Goal: Task Accomplishment & Management: Manage account settings

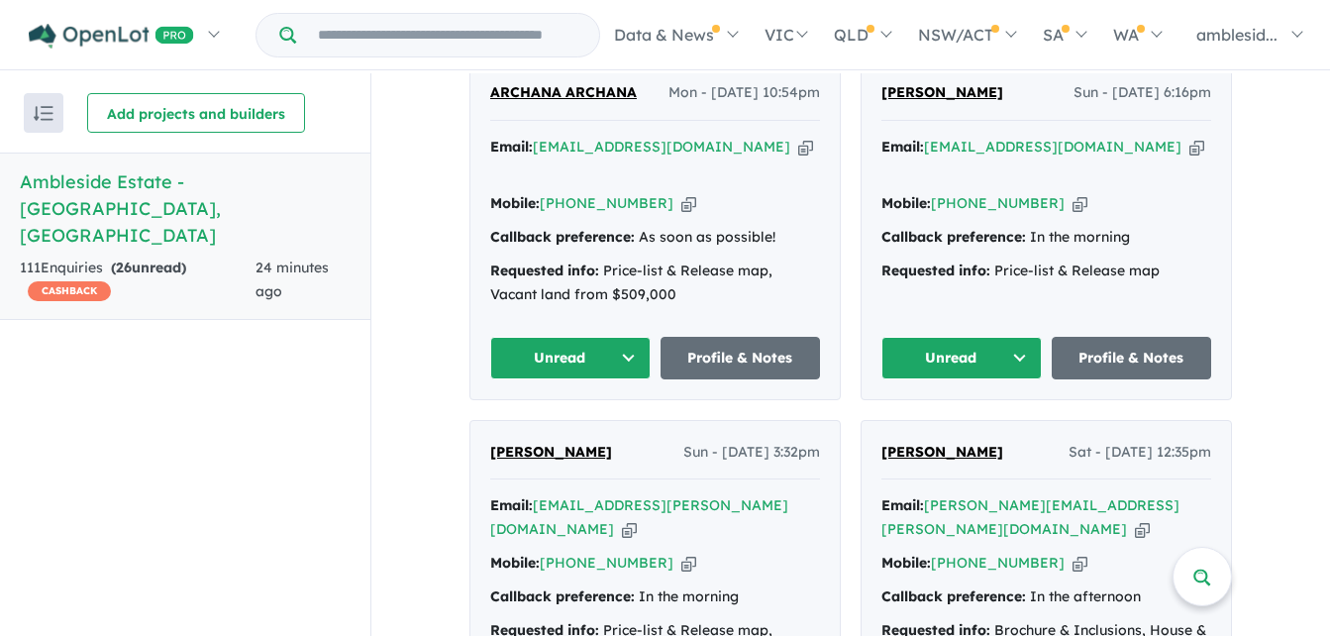
scroll to position [1189, 0]
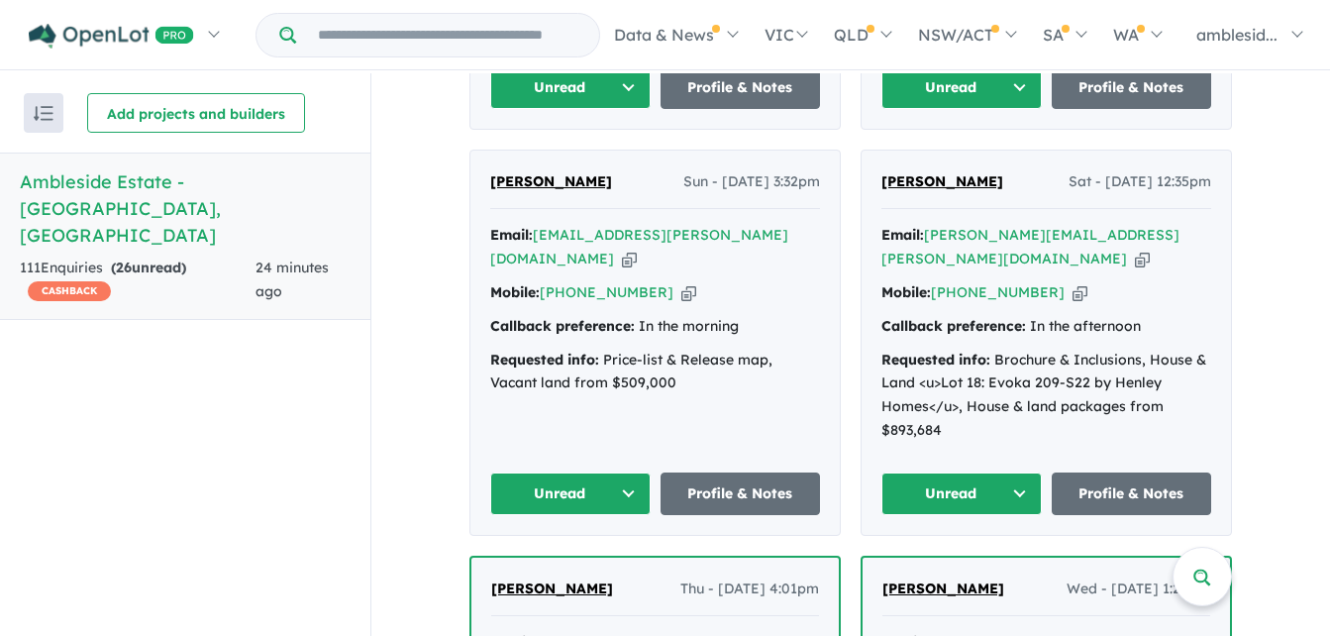
click at [1014, 473] on button "Unread" at bounding box center [962, 494] width 160 height 43
click at [937, 564] on button "Assigned" at bounding box center [969, 587] width 172 height 46
click at [626, 473] on button "Unread" at bounding box center [570, 494] width 160 height 43
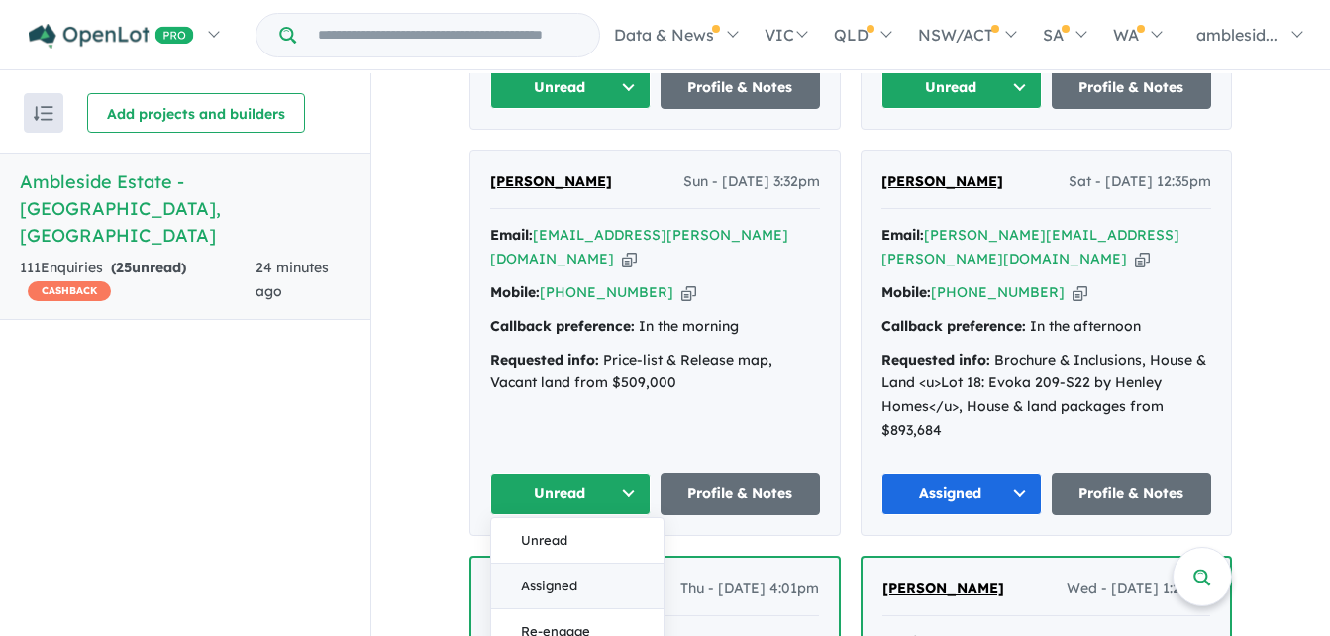
click at [570, 564] on button "Assigned" at bounding box center [577, 587] width 172 height 46
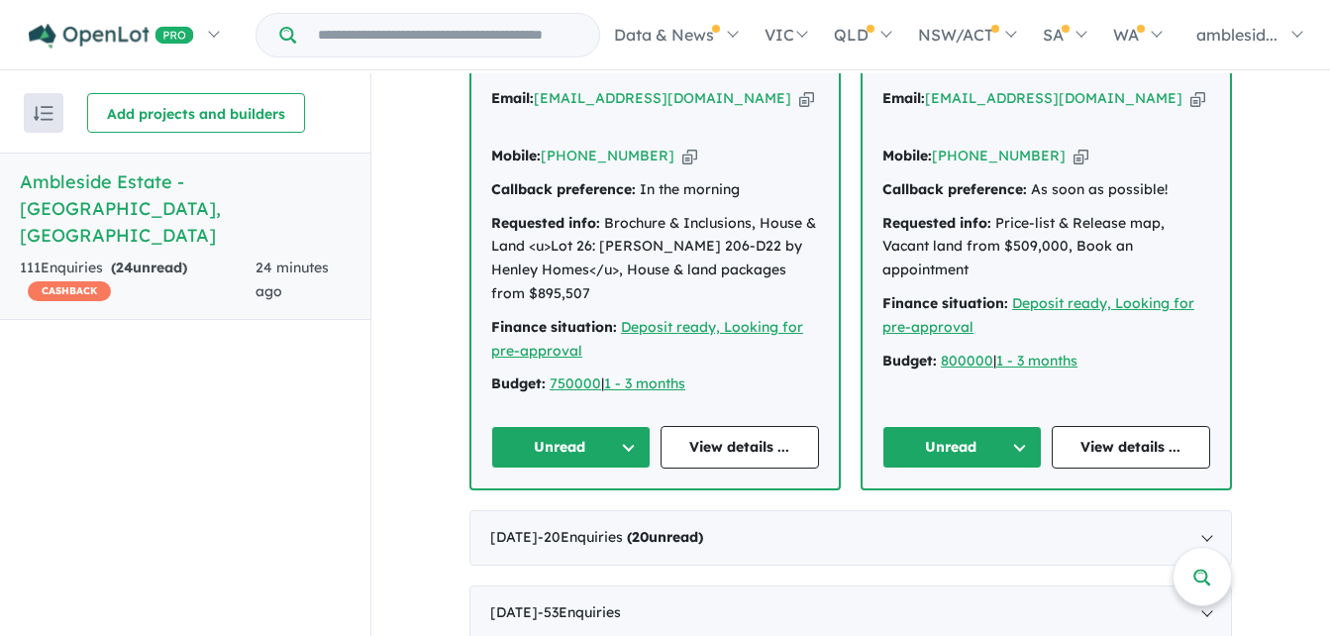
scroll to position [1749, 0]
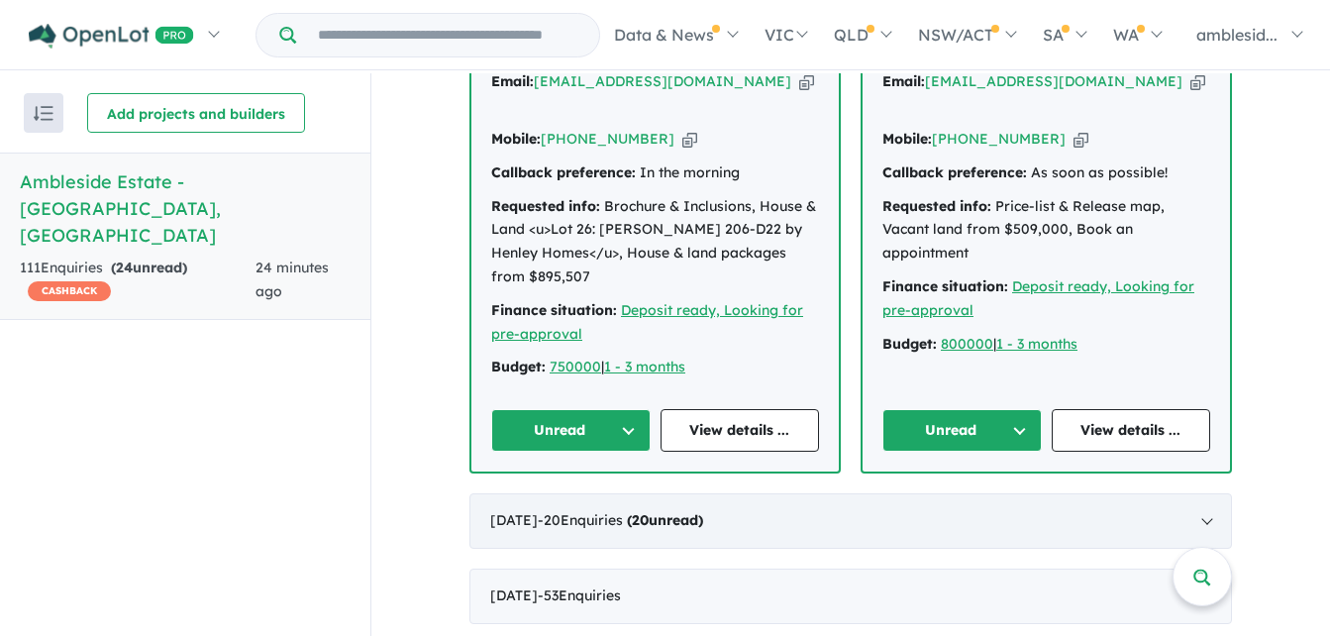
click at [1202, 493] on div "[DATE] - 20 Enquir ies ( 20 unread)" at bounding box center [851, 520] width 763 height 55
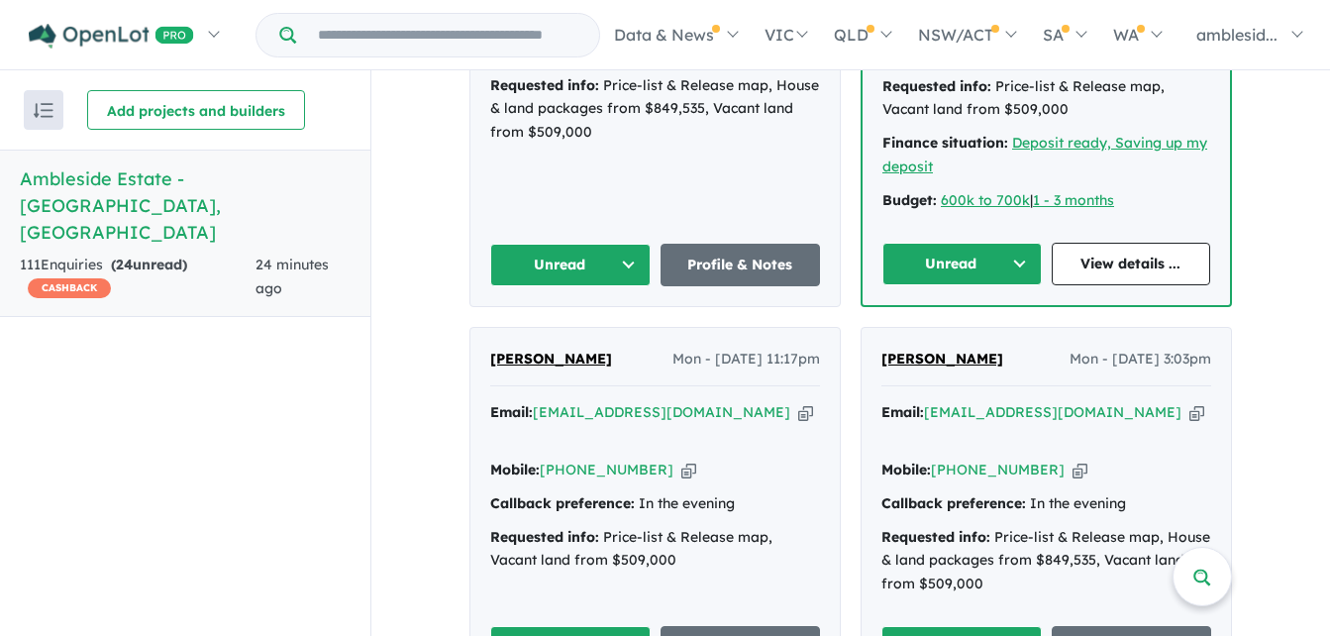
scroll to position [4679, 0]
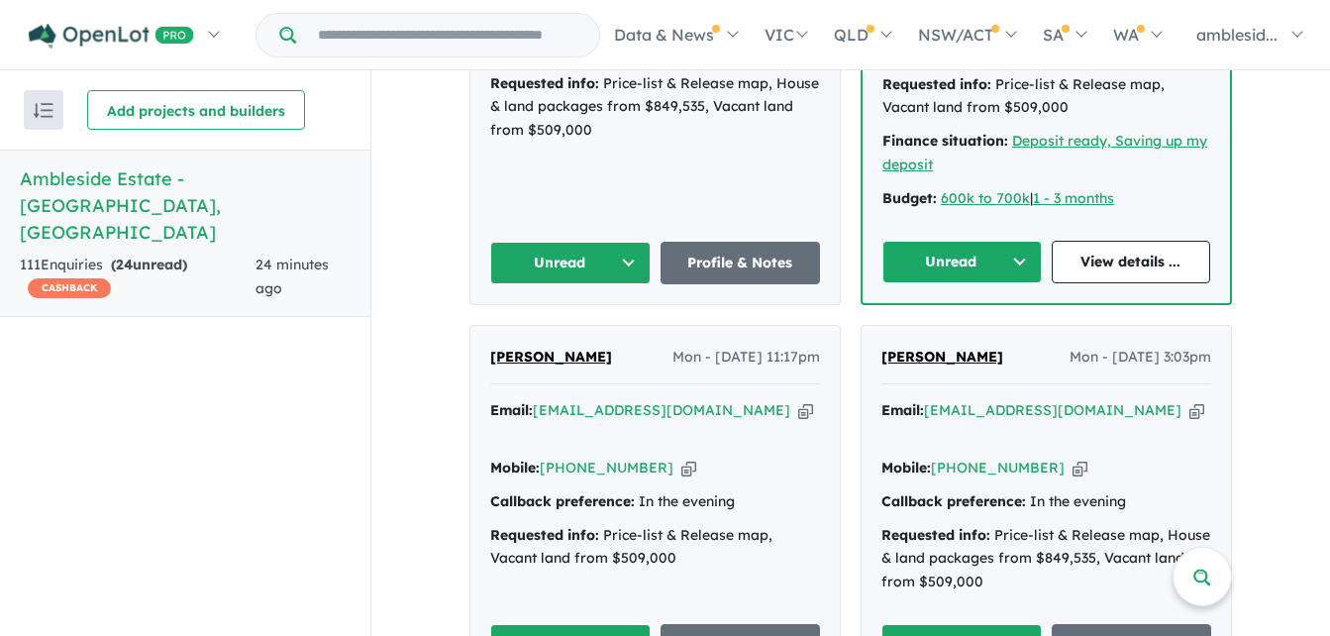
click at [1019, 624] on button "Unread" at bounding box center [962, 645] width 160 height 43
click at [618, 624] on button "Unread" at bounding box center [570, 645] width 160 height 43
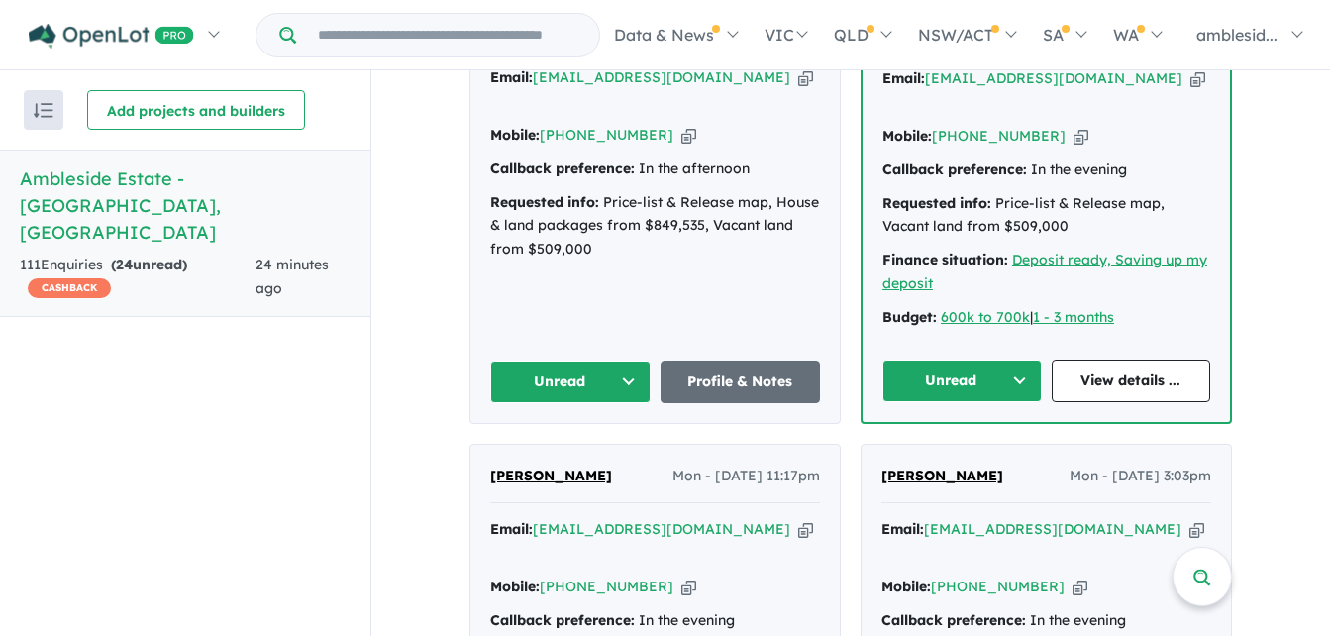
scroll to position [4382, 0]
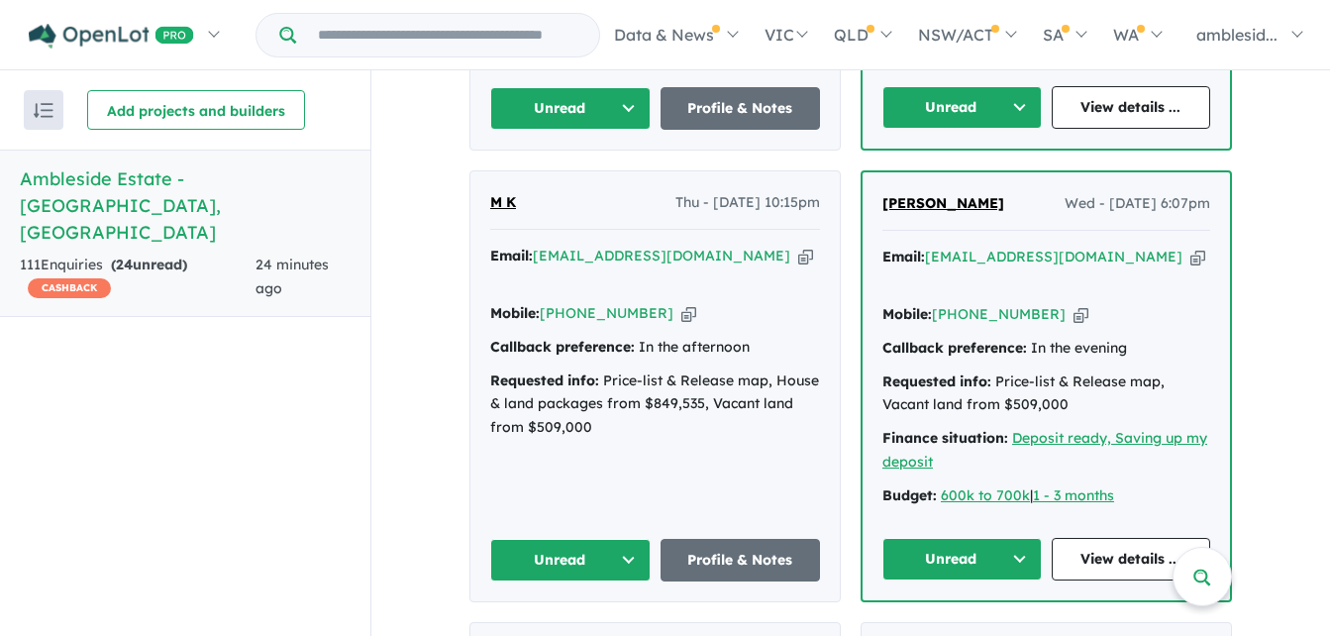
click at [1016, 538] on button "Unread" at bounding box center [962, 559] width 159 height 43
click at [947, 583] on button "Unread" at bounding box center [970, 606] width 172 height 46
click at [621, 539] on button "Unread" at bounding box center [570, 560] width 160 height 43
click at [1014, 538] on button "Unread" at bounding box center [962, 559] width 159 height 43
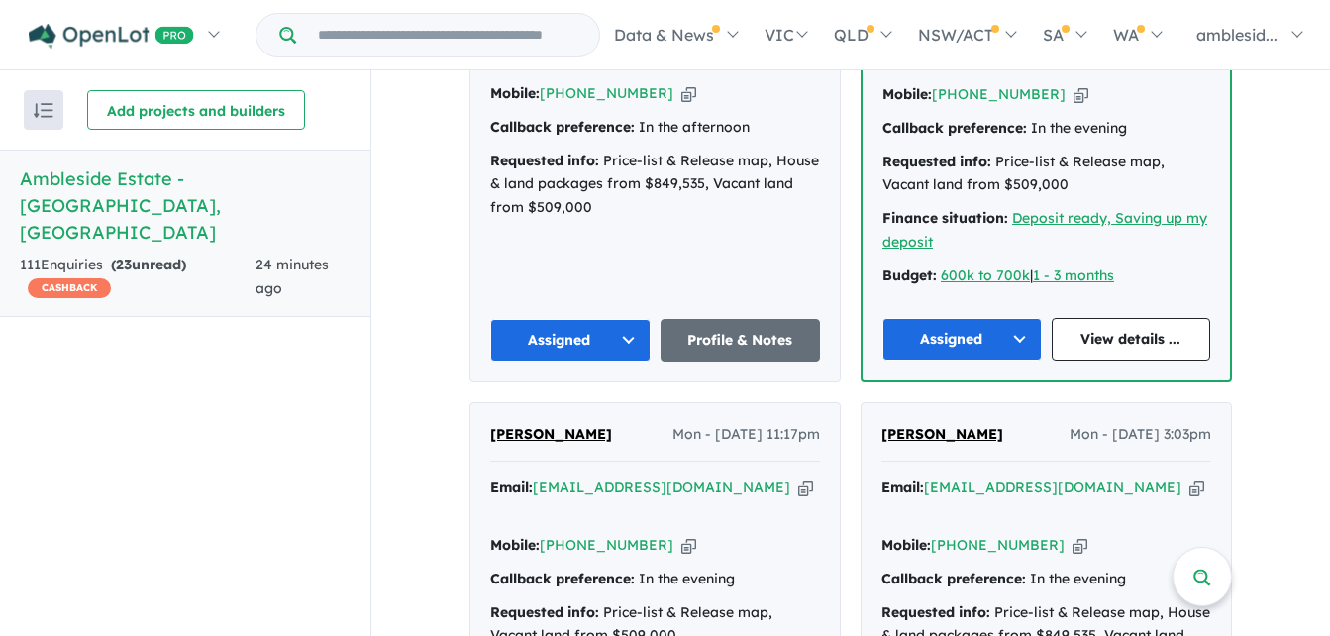
scroll to position [4679, 0]
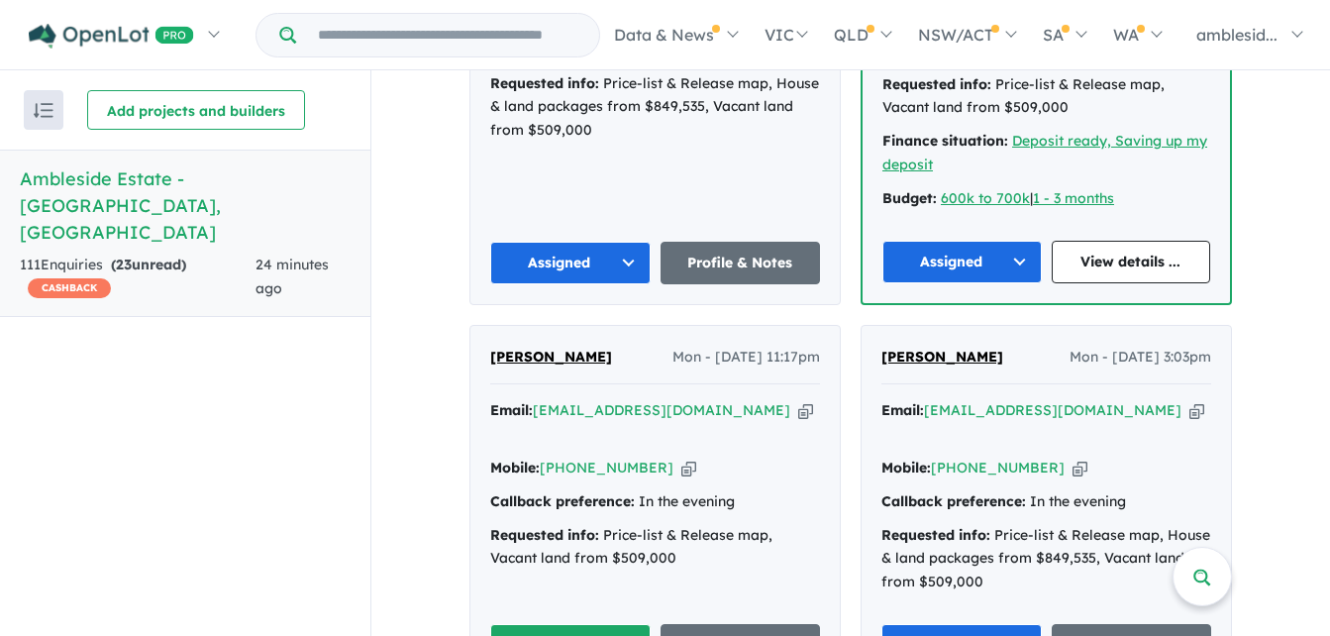
click at [619, 624] on button "Unread" at bounding box center [570, 645] width 160 height 43
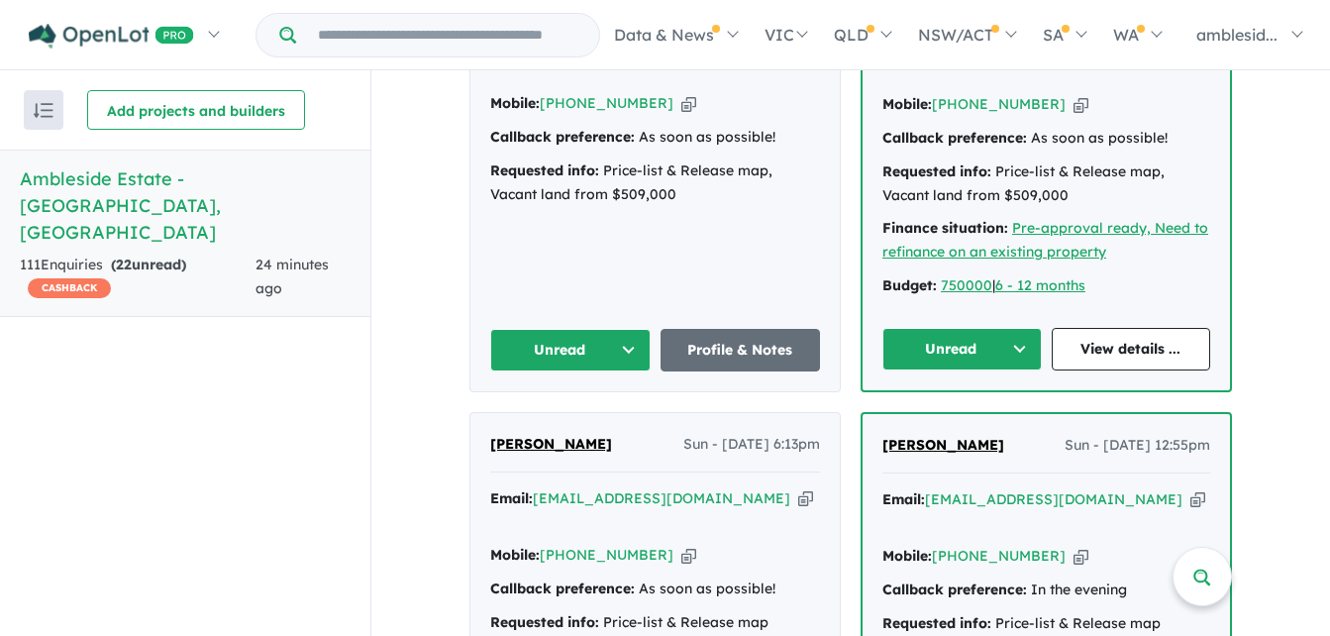
scroll to position [3788, 0]
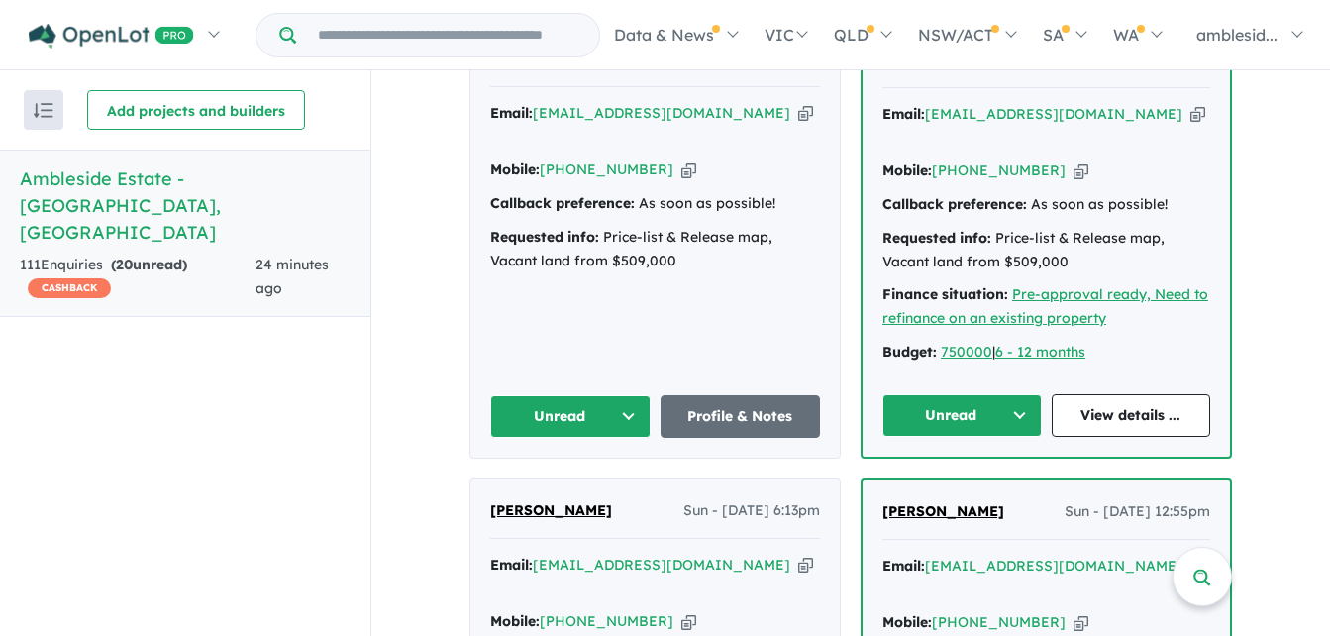
scroll to position [3392, 0]
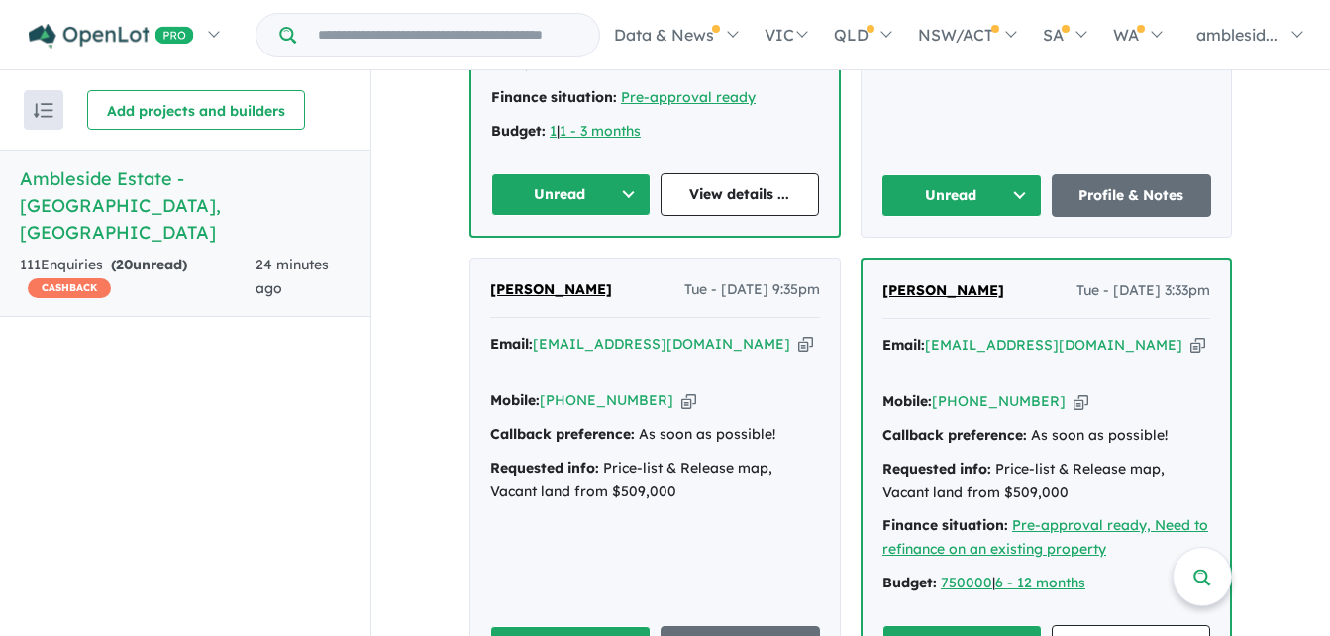
click at [1023, 625] on button "Unread" at bounding box center [962, 646] width 159 height 43
click at [627, 626] on button "Unread" at bounding box center [570, 647] width 160 height 43
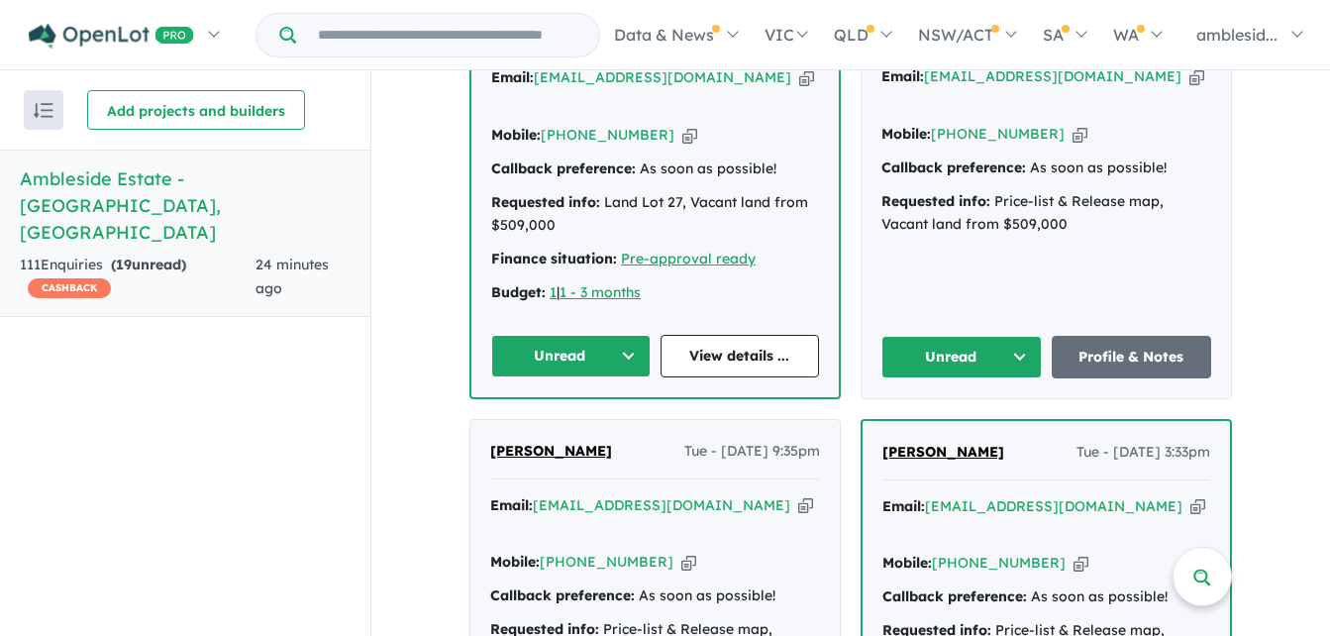
scroll to position [2996, 0]
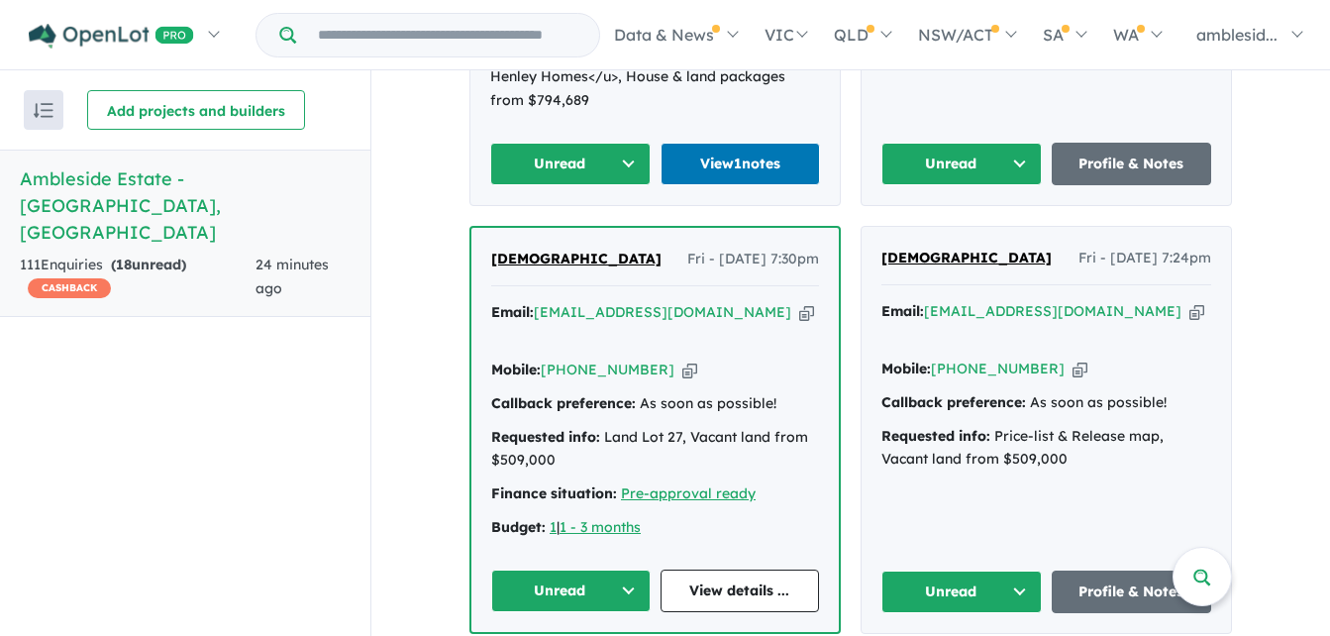
click at [1015, 571] on button "Unread" at bounding box center [962, 592] width 160 height 43
click at [628, 570] on button "Unread" at bounding box center [570, 591] width 159 height 43
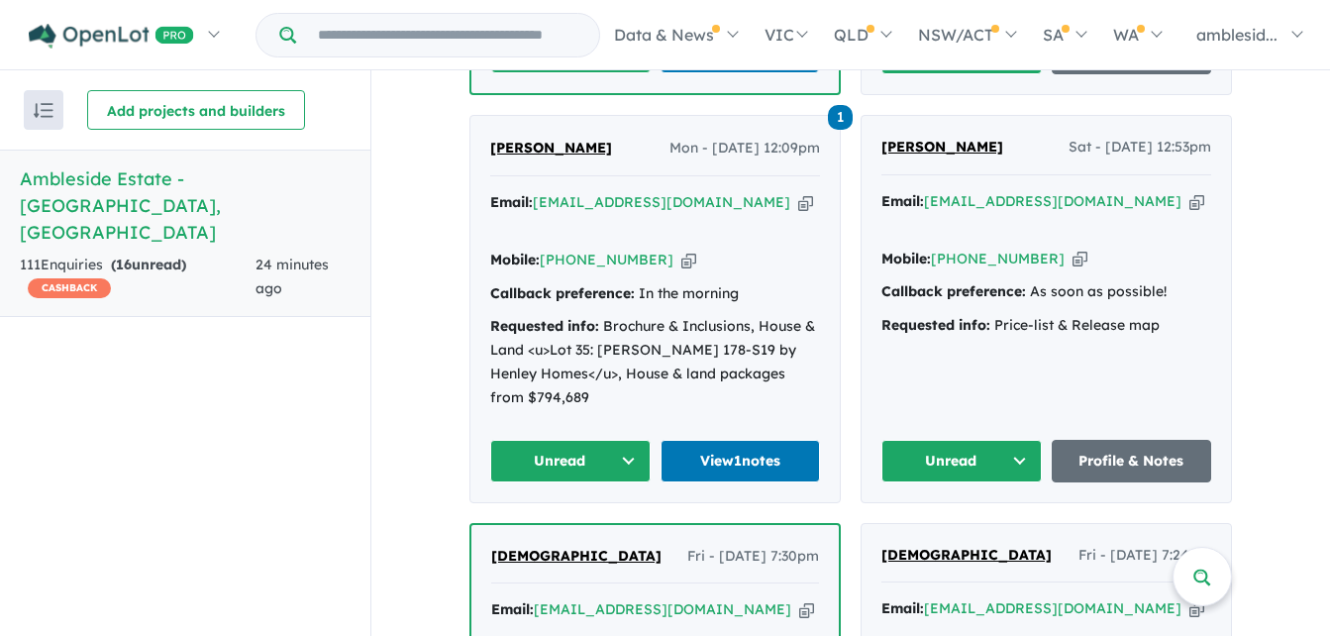
scroll to position [2599, 0]
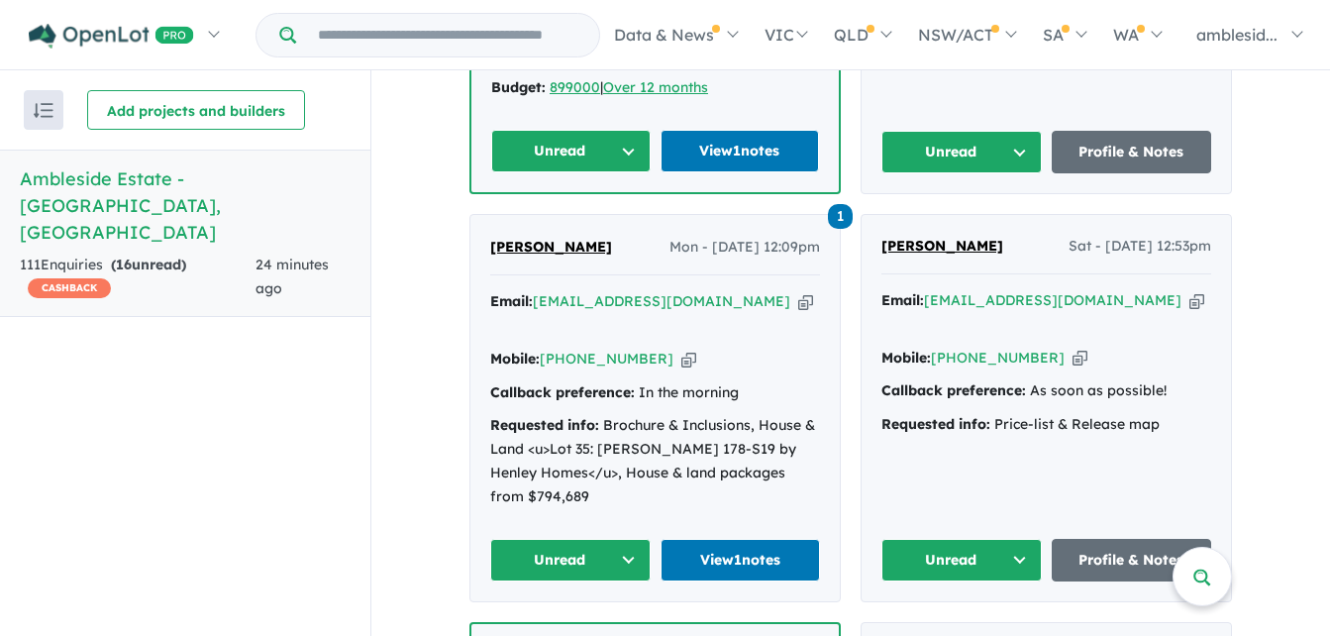
click at [1015, 539] on button "Unread" at bounding box center [962, 560] width 160 height 43
click at [621, 539] on button "Unread" at bounding box center [570, 560] width 160 height 43
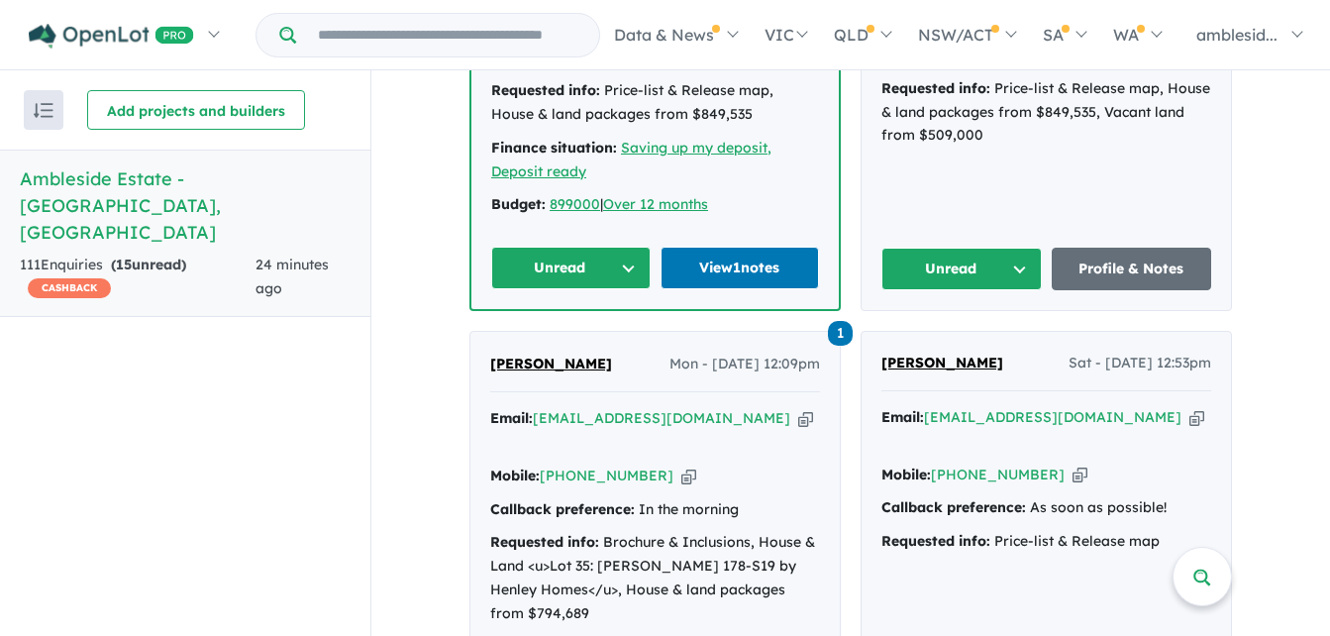
scroll to position [2302, 0]
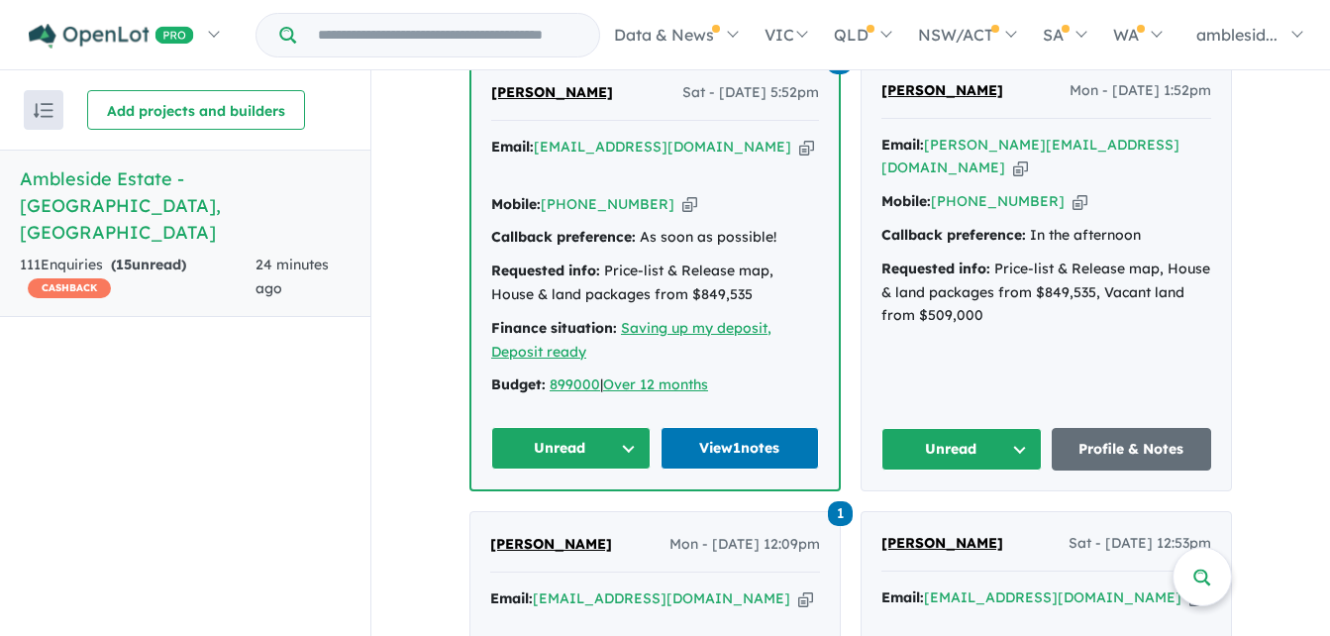
click at [1018, 428] on button "Unread" at bounding box center [962, 449] width 160 height 43
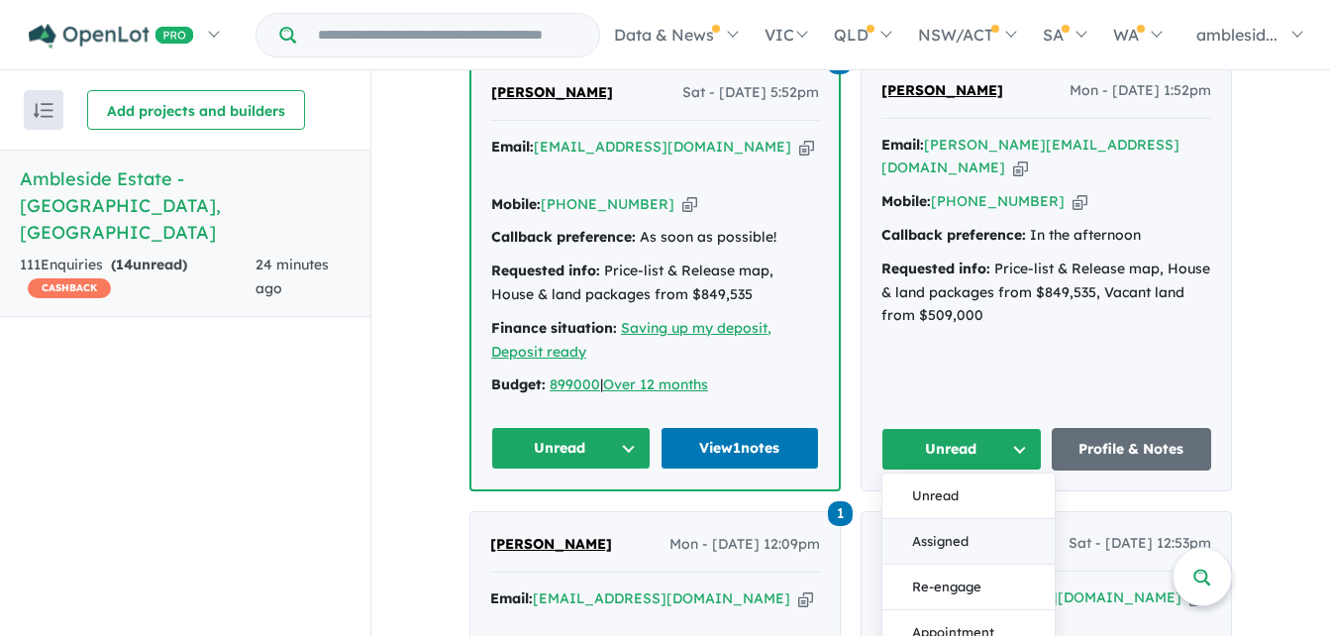
click at [934, 519] on button "Assigned" at bounding box center [969, 542] width 172 height 46
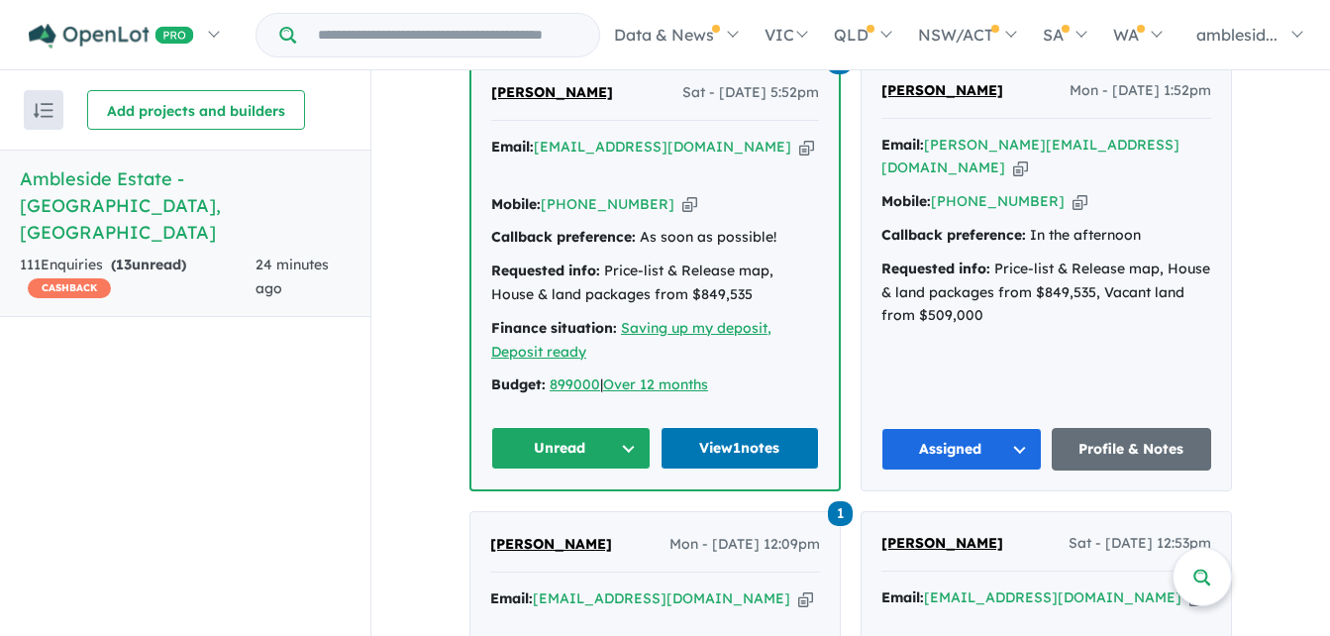
click at [622, 427] on button "Unread" at bounding box center [570, 448] width 159 height 43
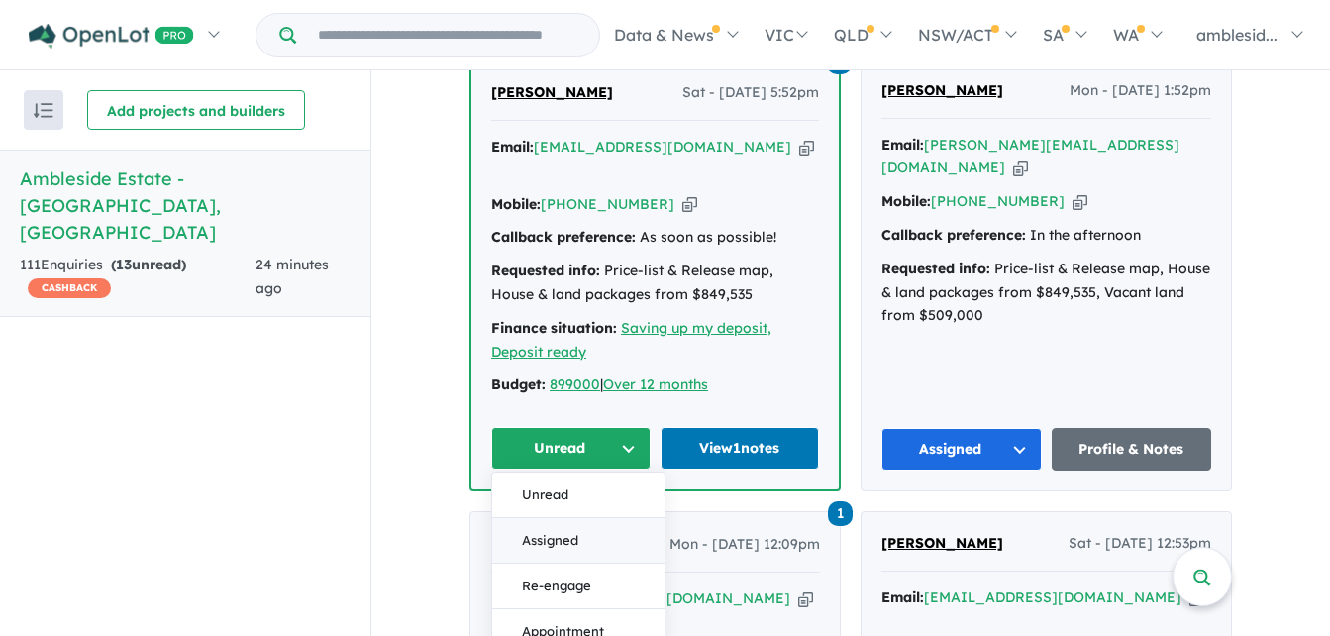
click at [573, 518] on button "Assigned" at bounding box center [578, 541] width 172 height 46
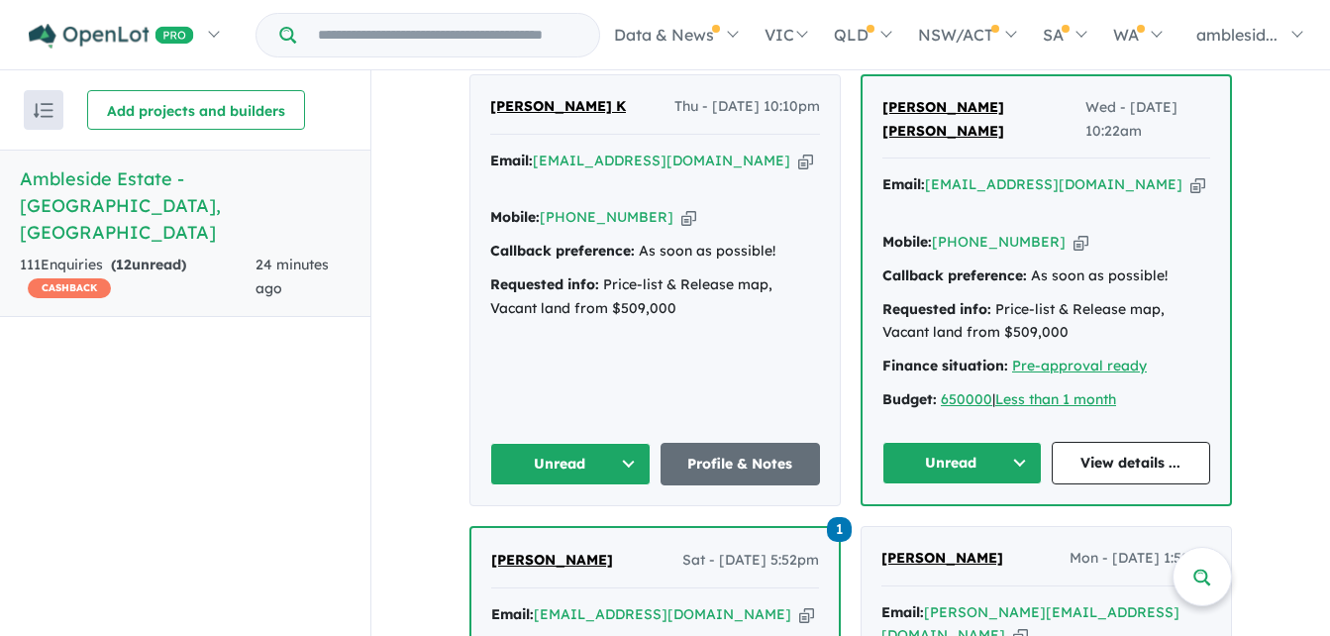
scroll to position [1807, 0]
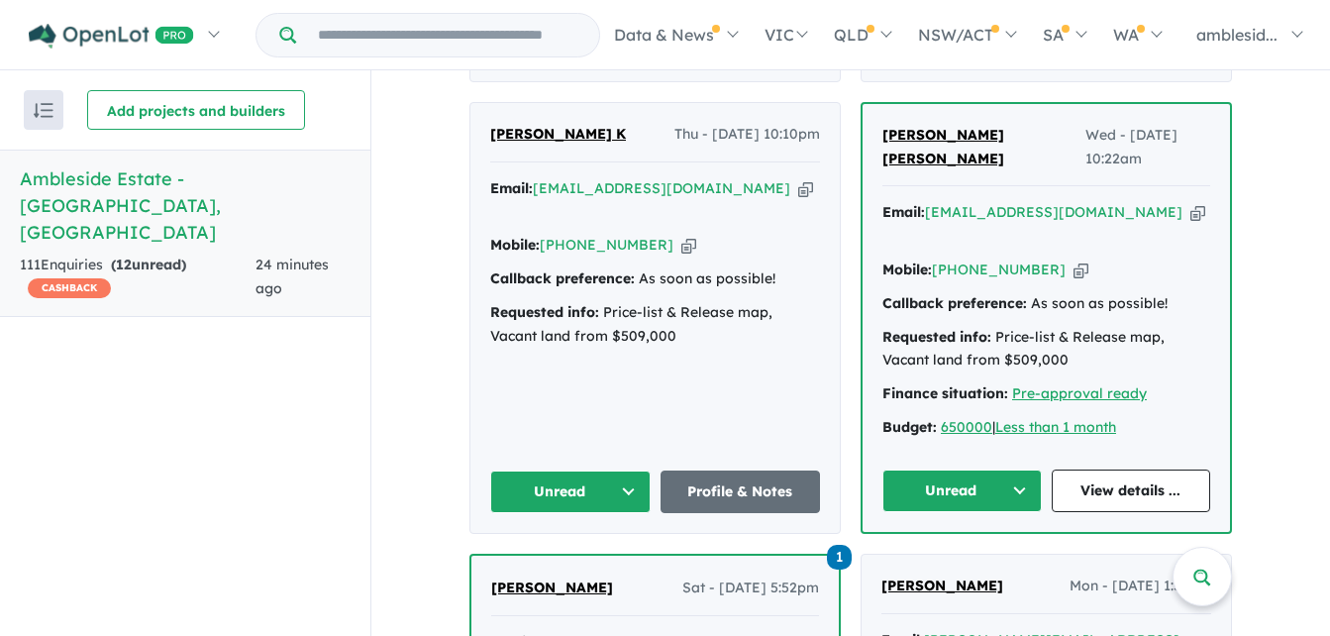
click at [1011, 470] on button "Unread" at bounding box center [962, 491] width 159 height 43
click at [940, 561] on button "Assigned" at bounding box center [970, 584] width 172 height 46
click at [623, 471] on button "Unread" at bounding box center [570, 492] width 160 height 43
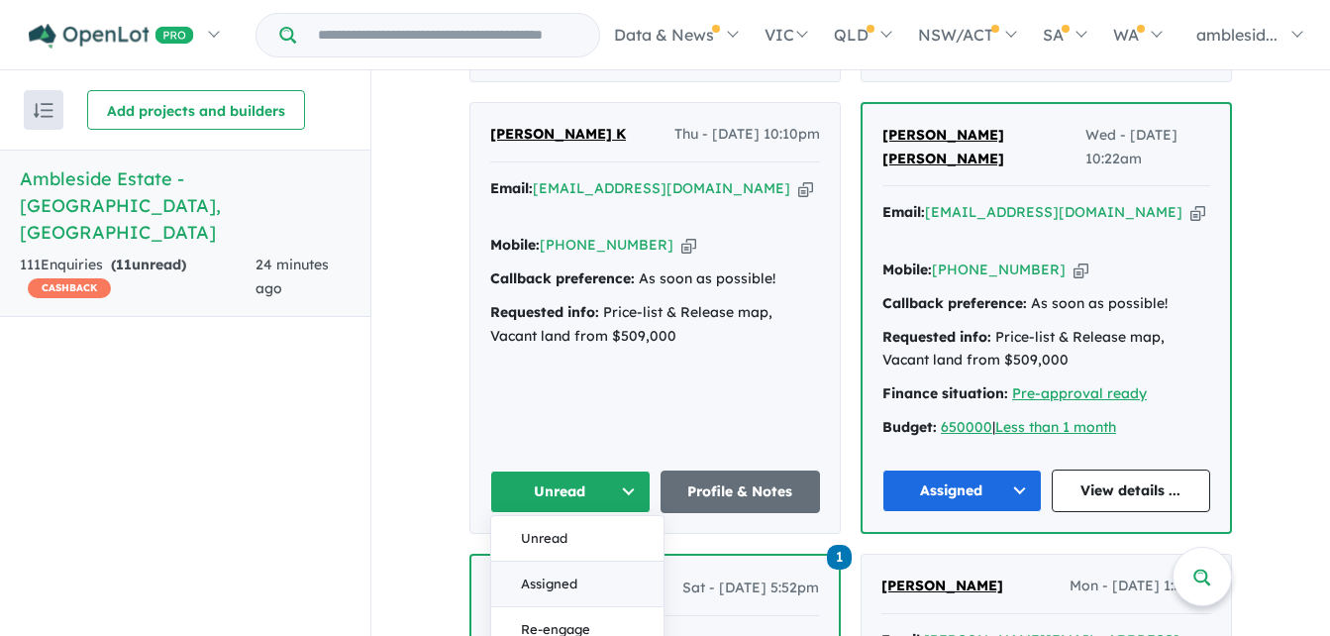
click at [562, 562] on button "Assigned" at bounding box center [577, 585] width 172 height 46
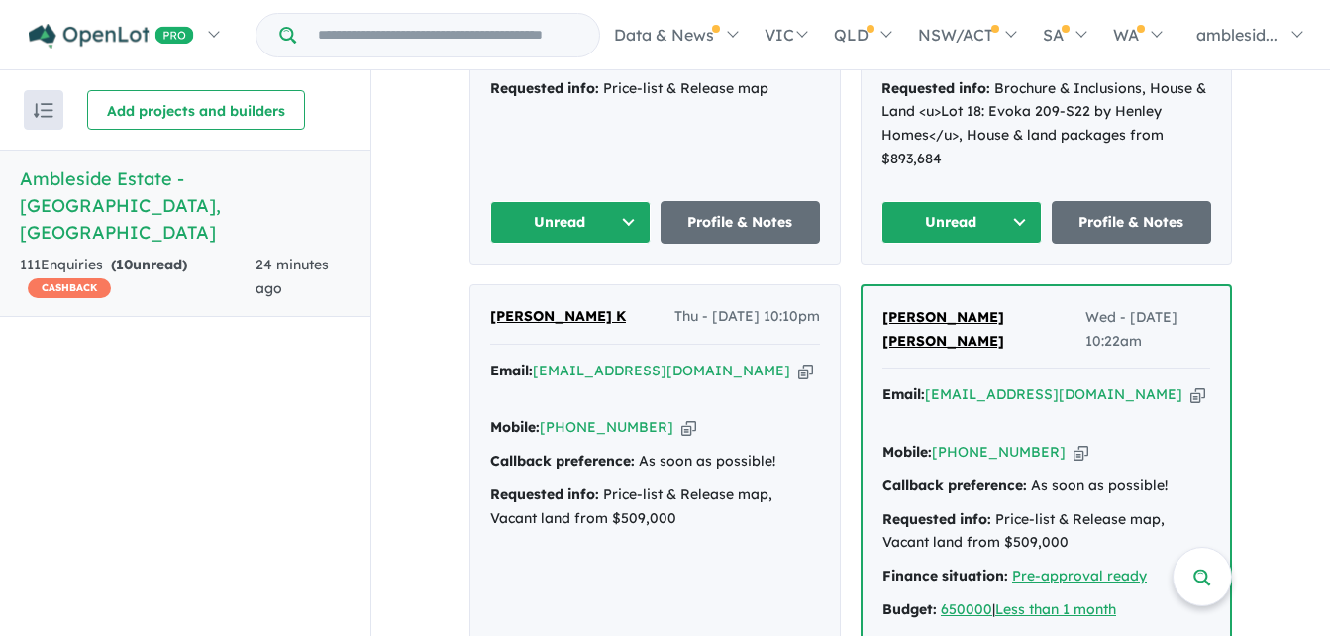
scroll to position [1510, 0]
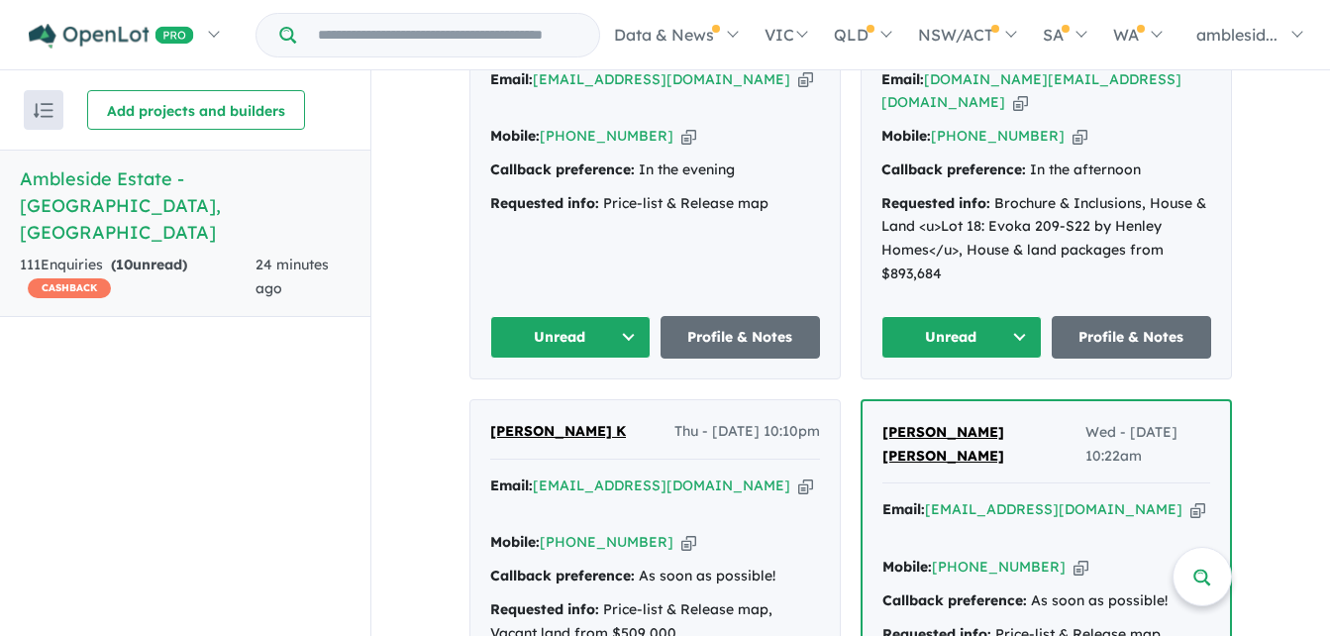
click at [1013, 316] on button "Unread" at bounding box center [962, 337] width 160 height 43
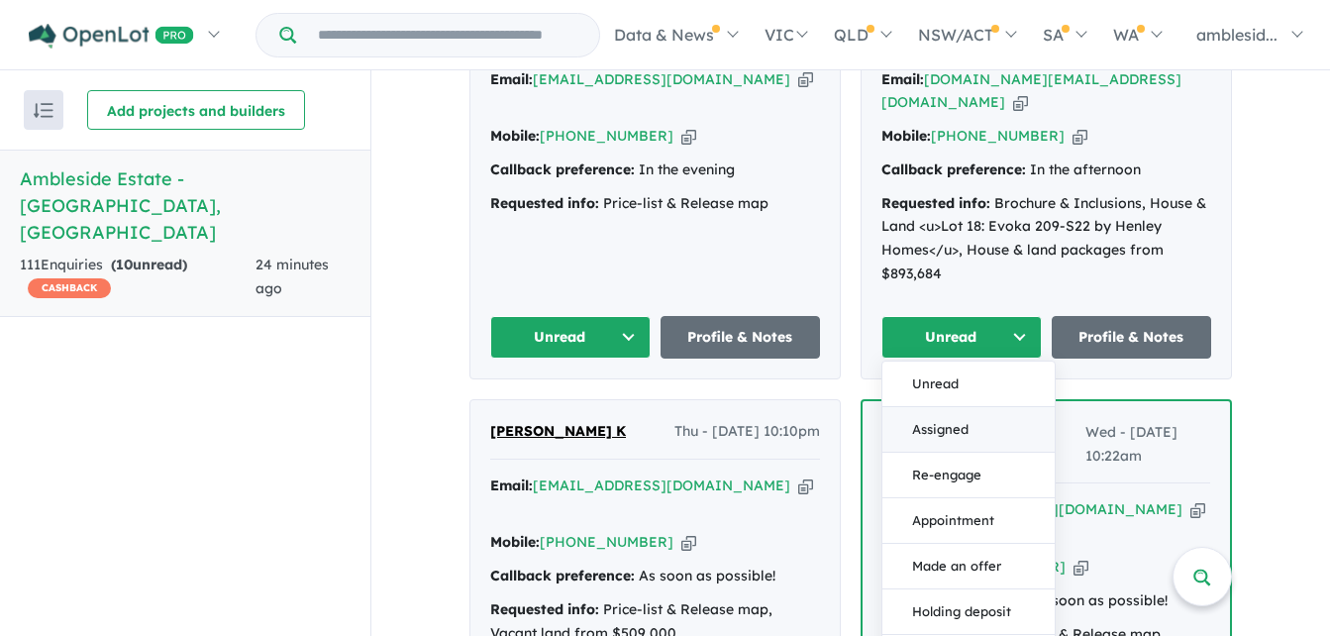
click at [950, 407] on button "Assigned" at bounding box center [969, 430] width 172 height 46
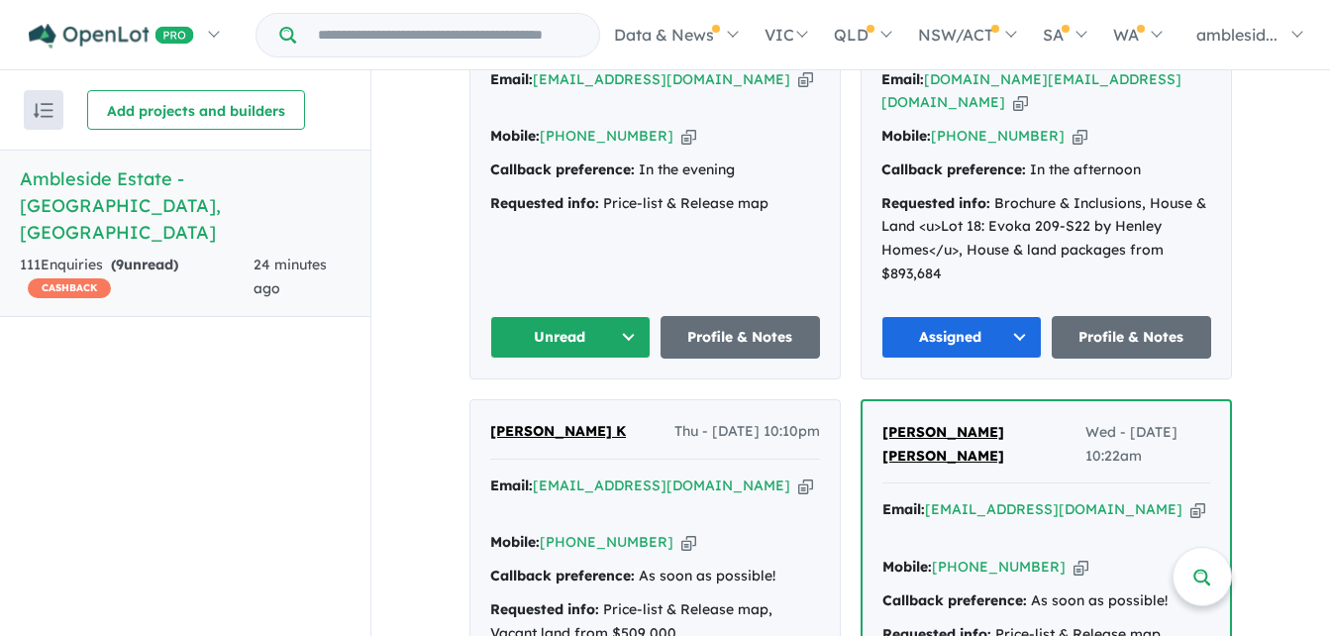
click at [625, 316] on button "Unread" at bounding box center [570, 337] width 160 height 43
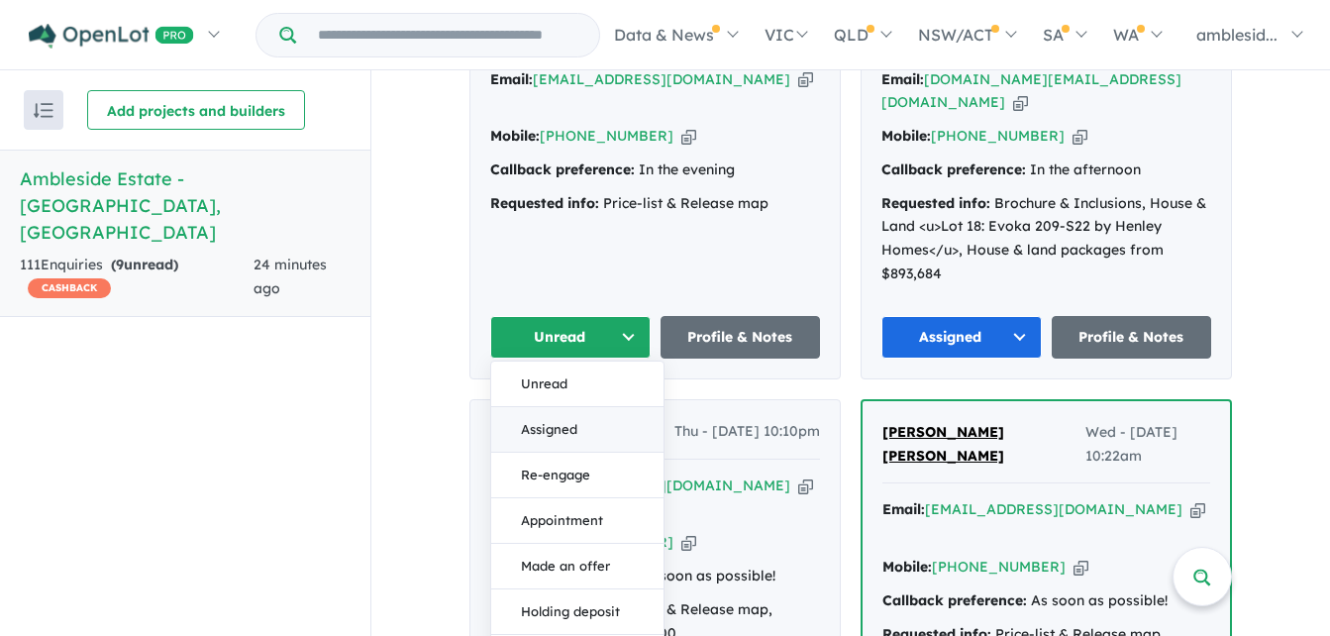
click at [572, 407] on button "Assigned" at bounding box center [577, 430] width 172 height 46
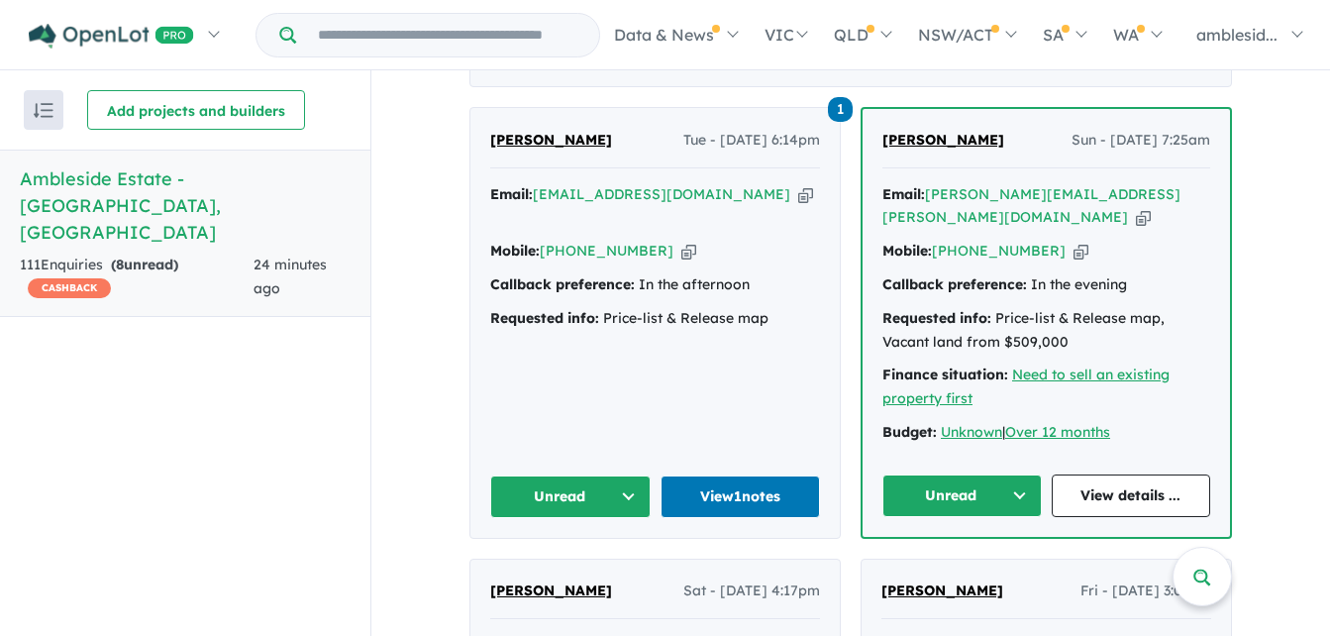
scroll to position [915, 0]
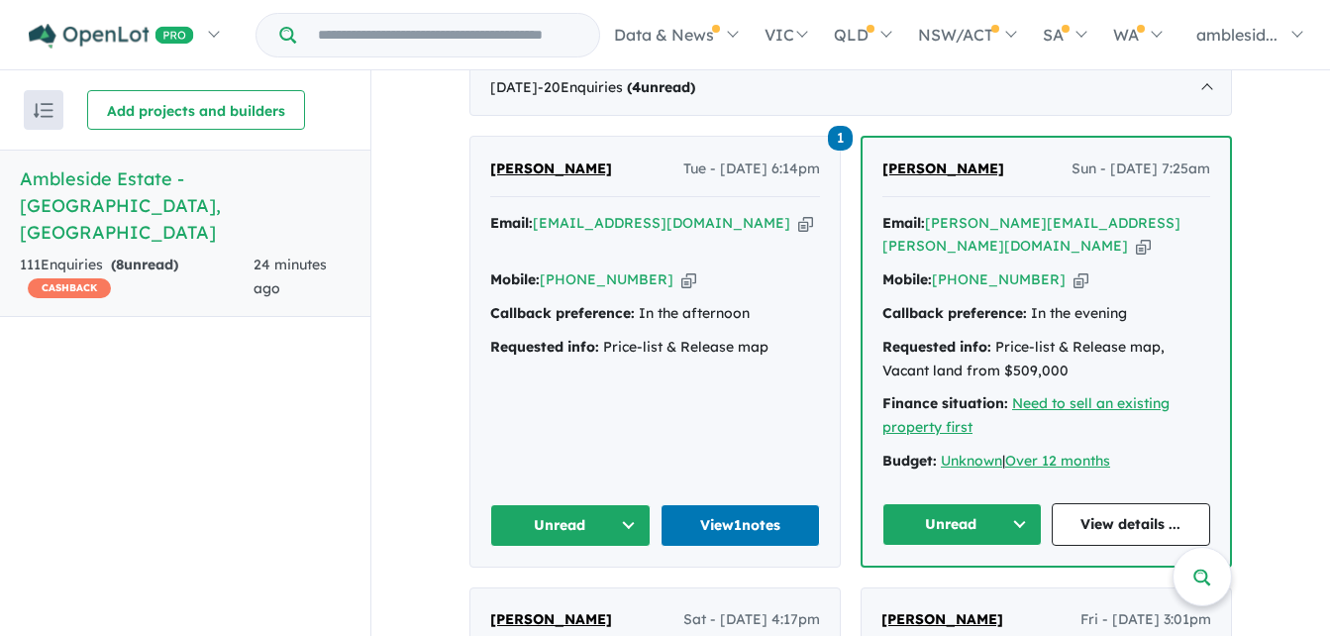
click at [1011, 503] on button "Unread" at bounding box center [962, 524] width 159 height 43
click at [918, 594] on button "Assigned" at bounding box center [970, 617] width 172 height 46
click at [622, 504] on button "Unread" at bounding box center [570, 525] width 160 height 43
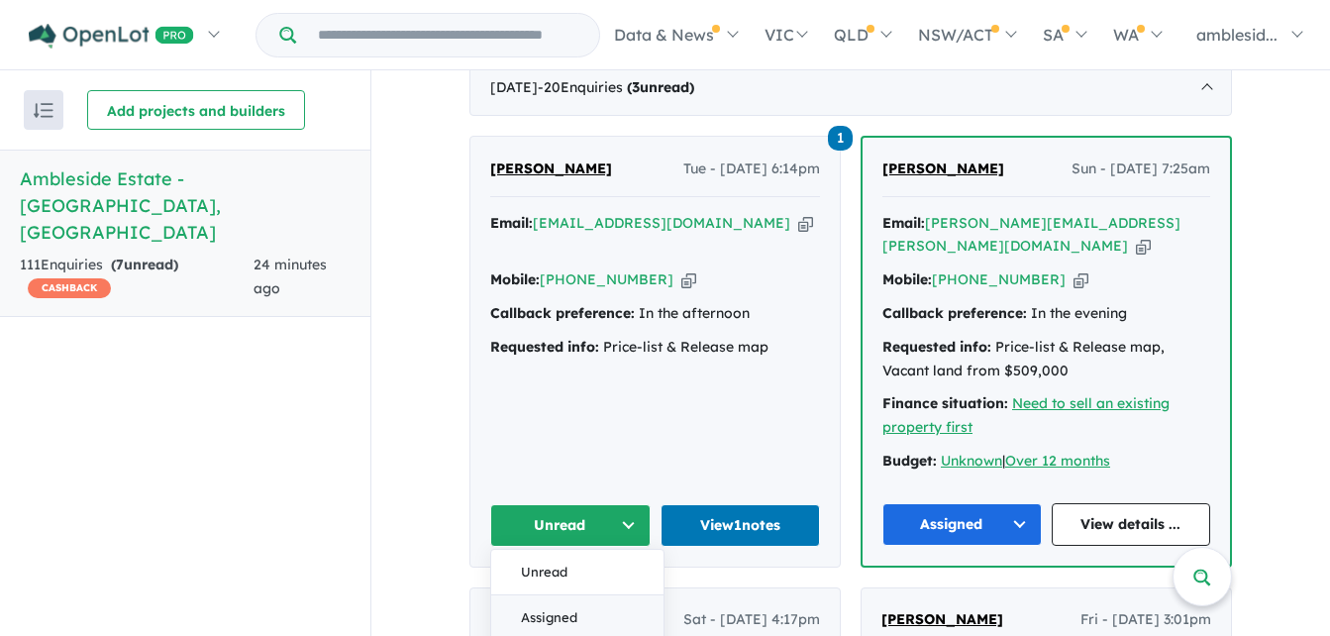
click at [530, 595] on button "Assigned" at bounding box center [577, 618] width 172 height 46
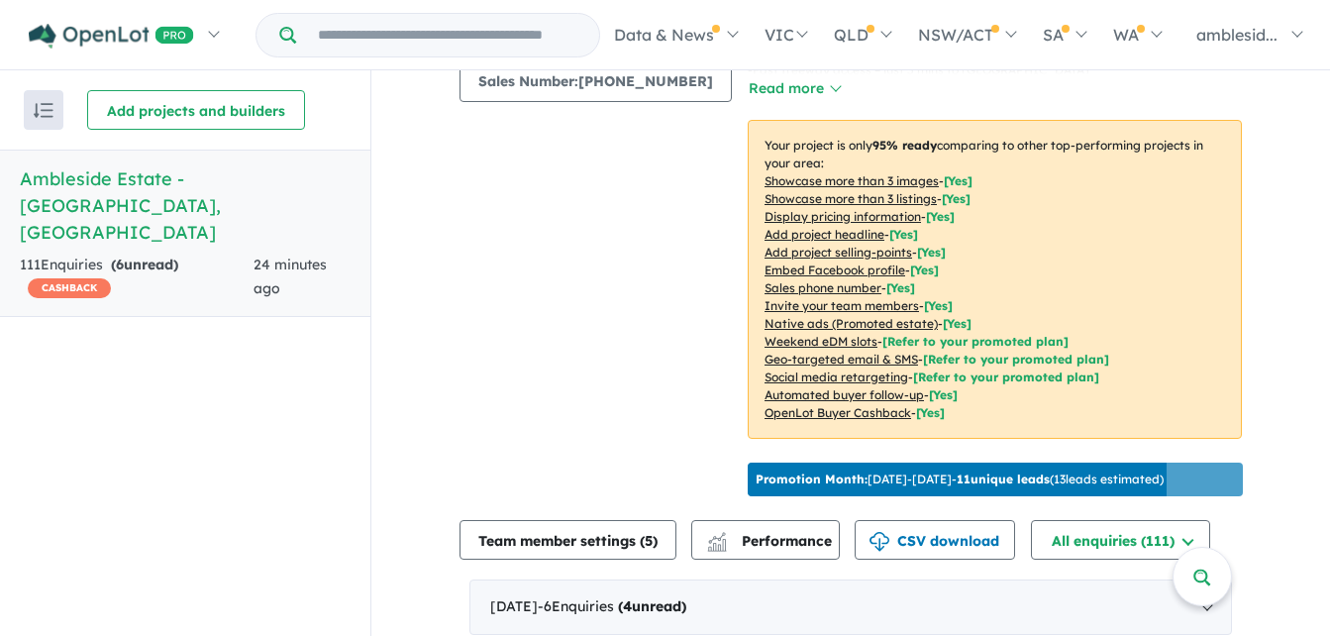
scroll to position [618, 0]
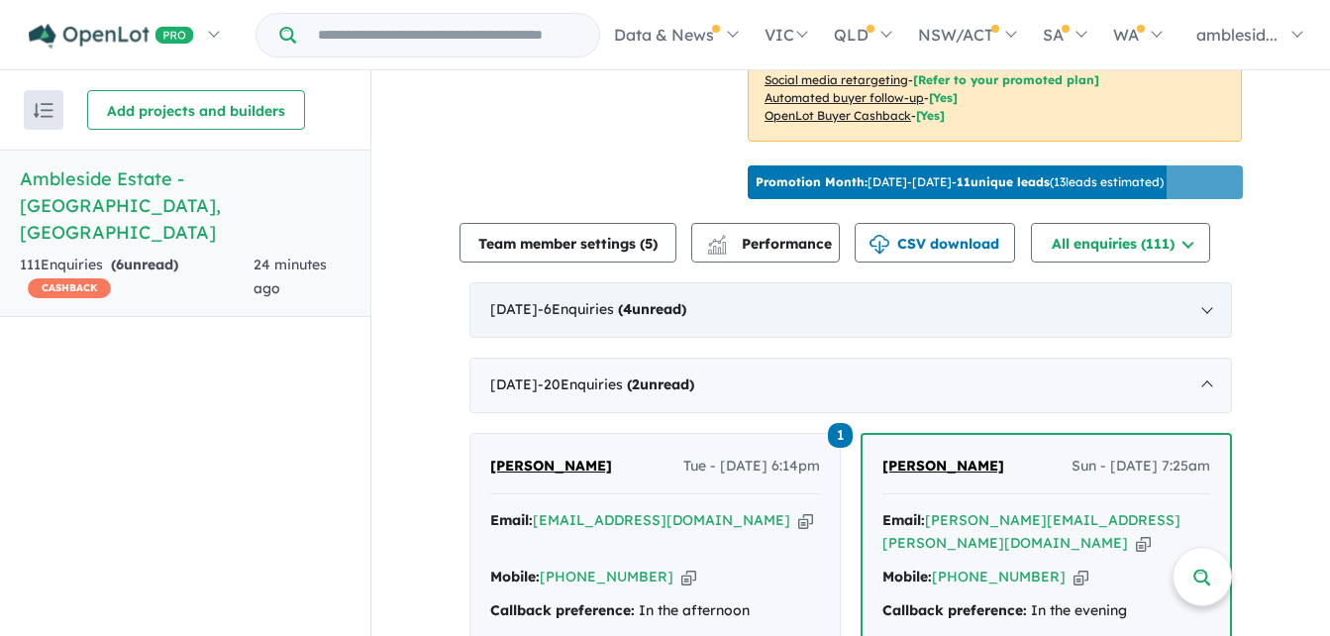
click at [1201, 300] on div "[DATE] - 6 Enquir ies ( 4 unread)" at bounding box center [851, 309] width 763 height 55
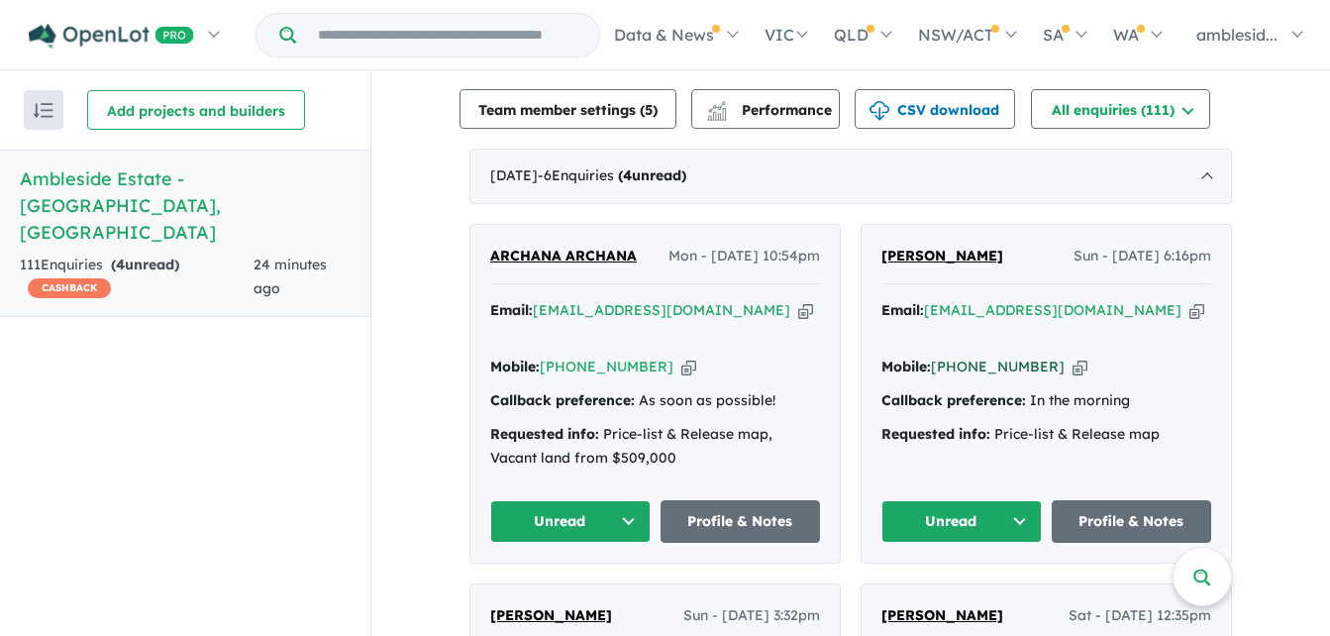
scroll to position [816, 0]
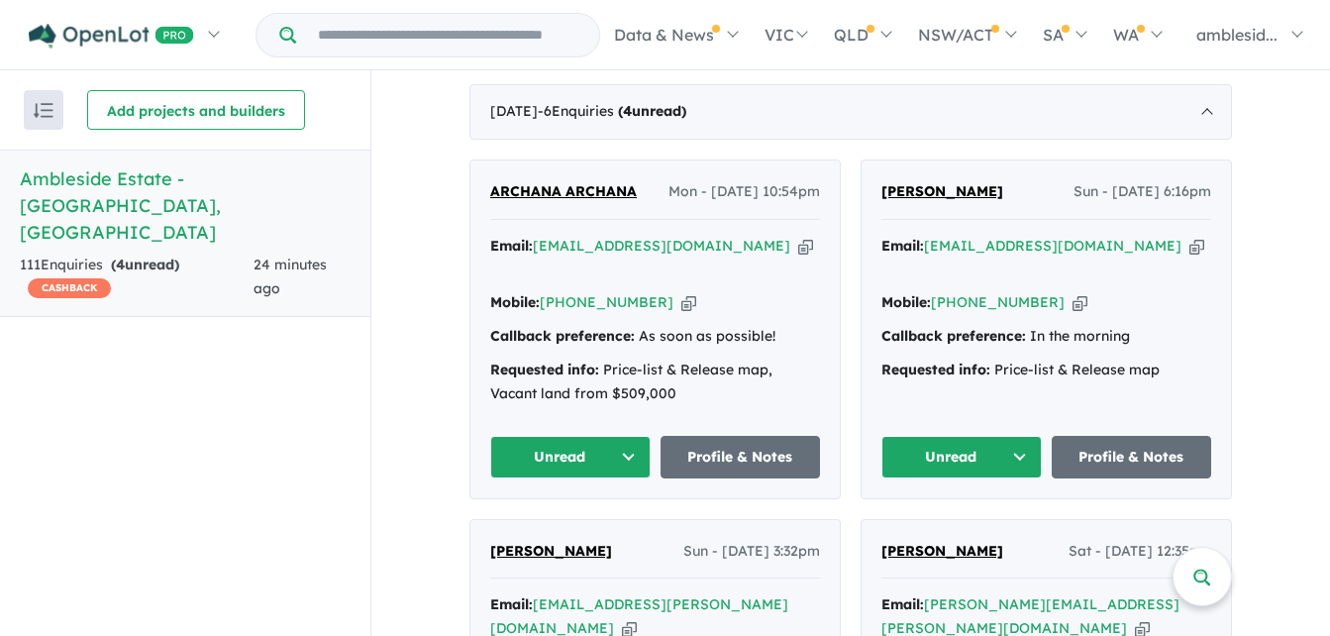
click at [627, 436] on button "Unread" at bounding box center [570, 457] width 160 height 43
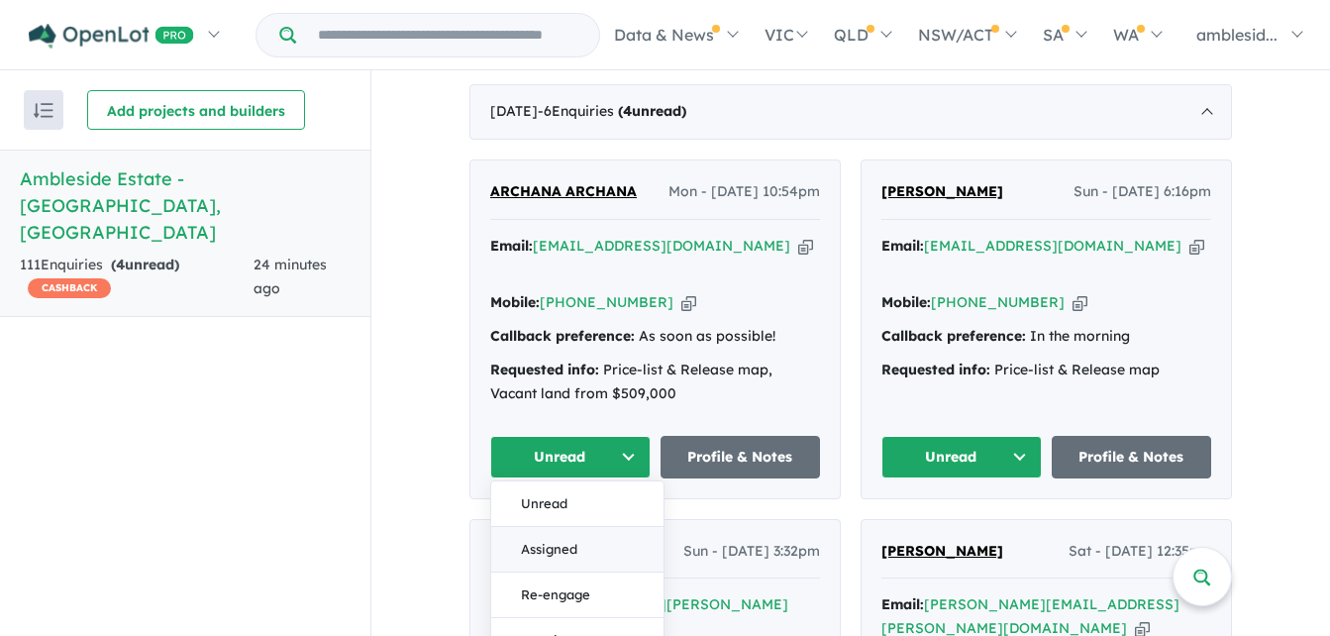
click at [555, 527] on button "Assigned" at bounding box center [577, 550] width 172 height 46
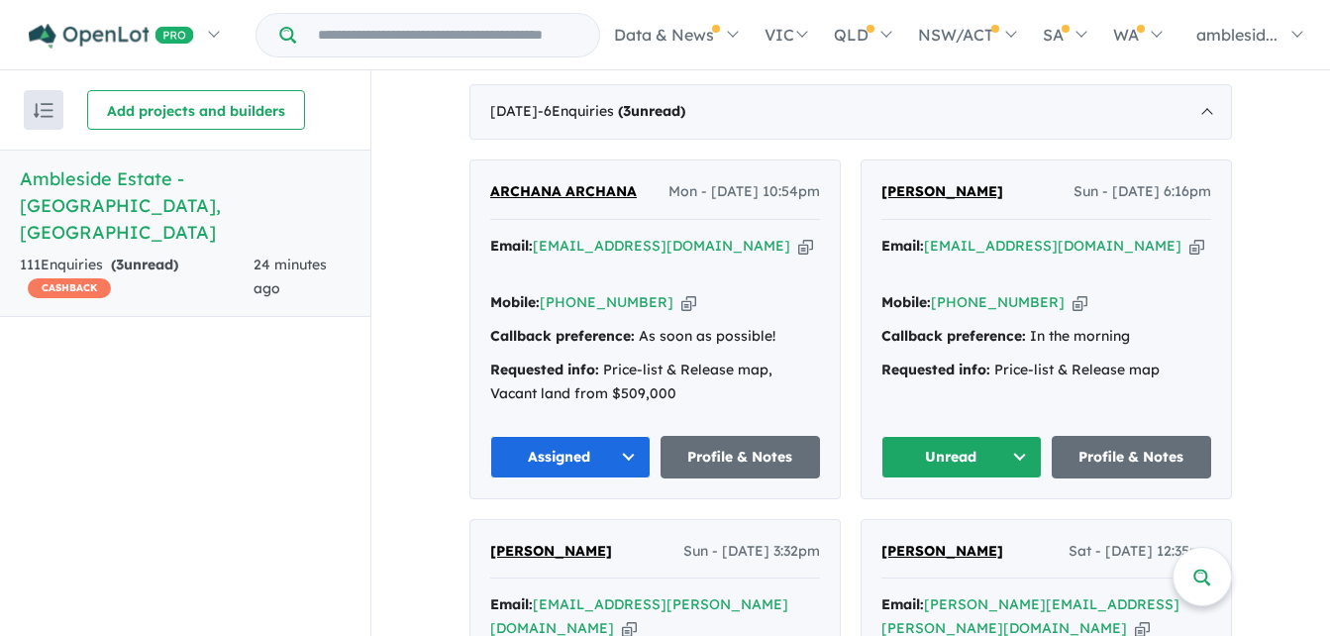
click at [1010, 436] on button "Unread" at bounding box center [962, 457] width 160 height 43
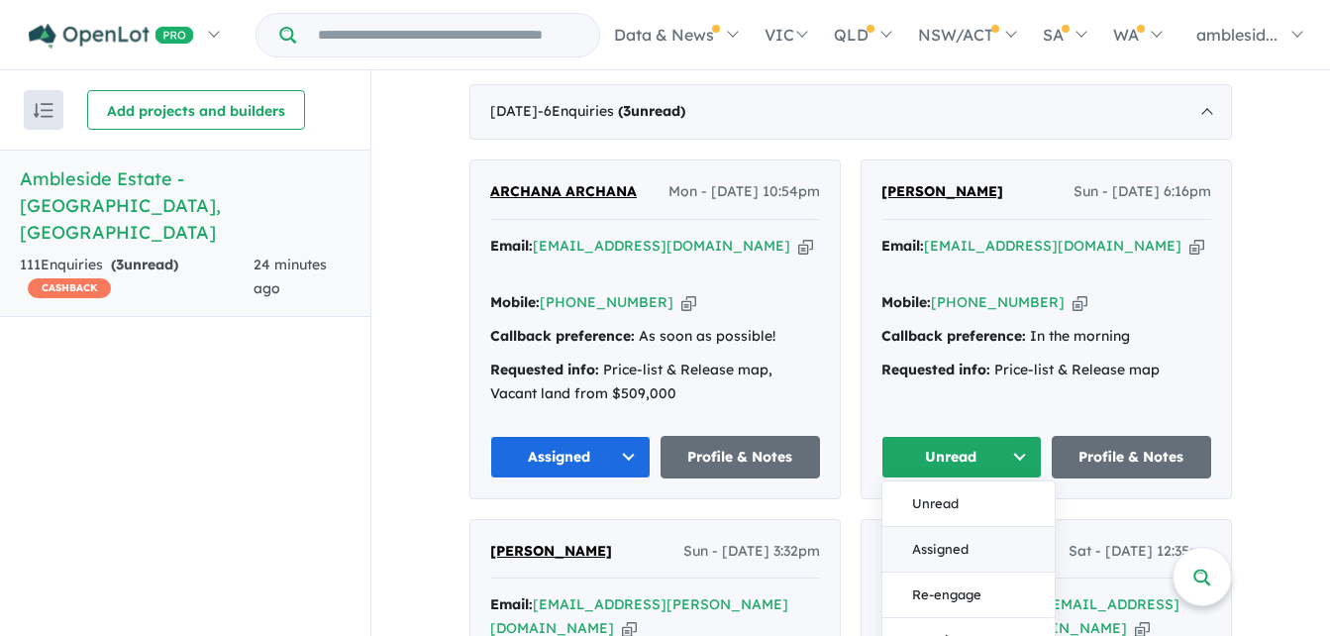
click at [946, 527] on button "Assigned" at bounding box center [969, 550] width 172 height 46
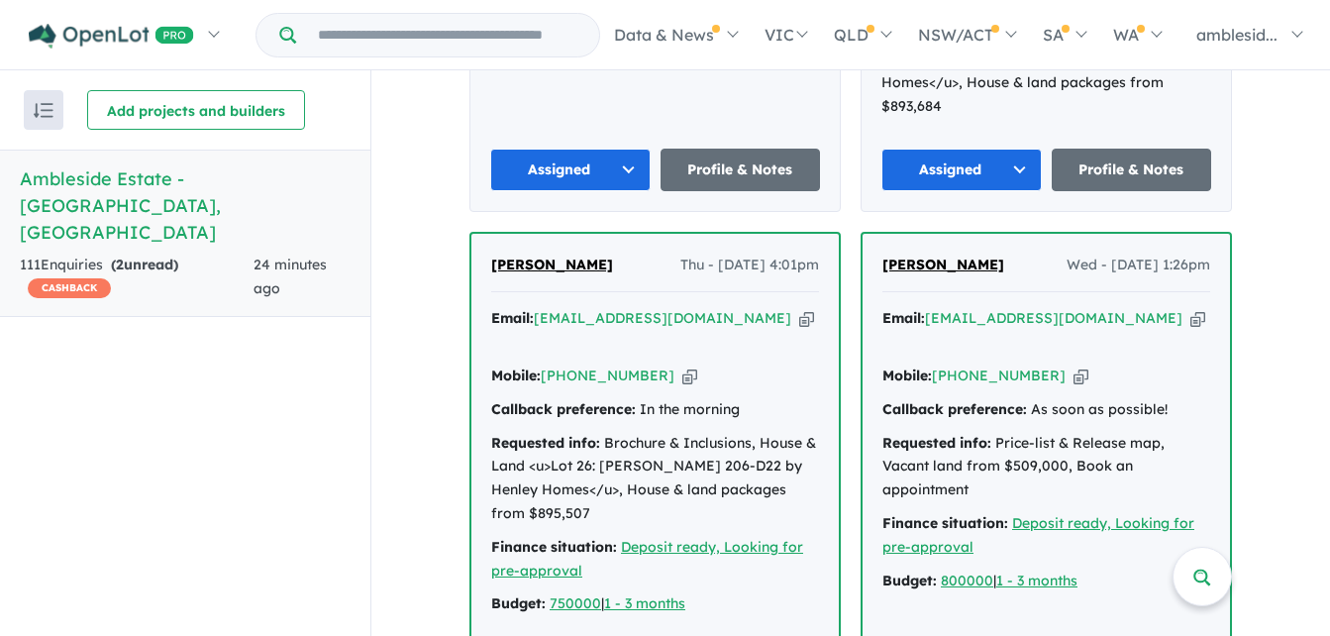
scroll to position [1609, 0]
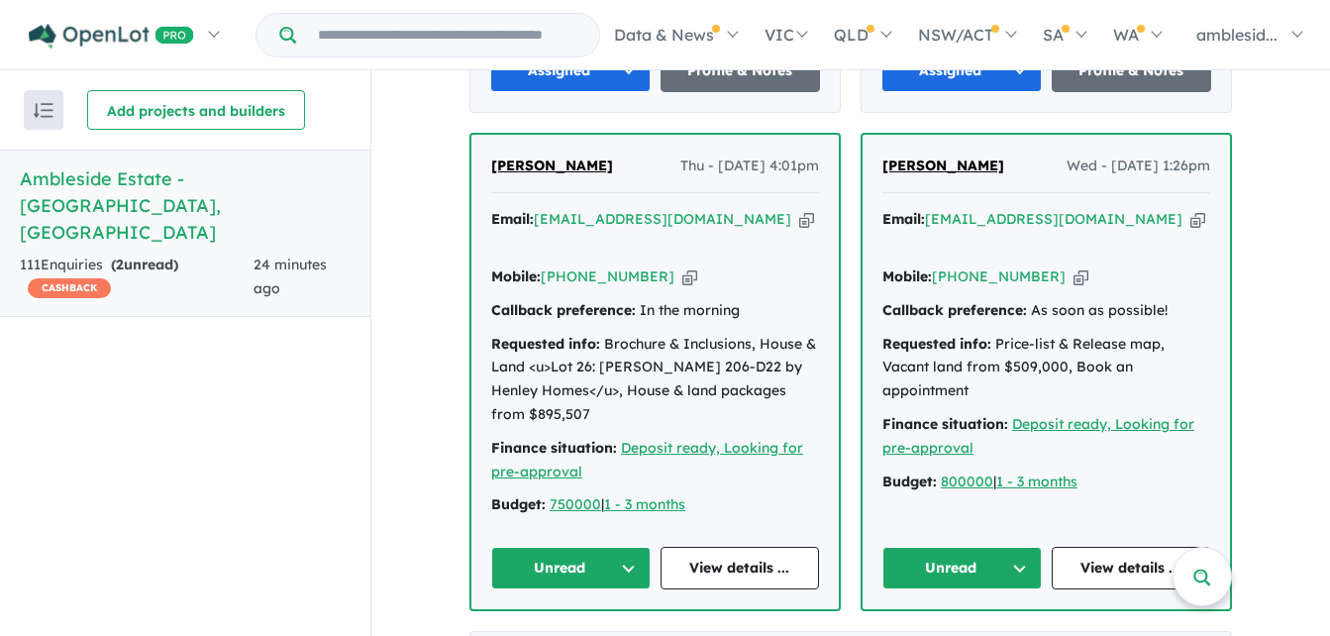
click at [622, 547] on button "Unread" at bounding box center [570, 568] width 159 height 43
click at [1013, 547] on button "Unread" at bounding box center [962, 568] width 159 height 43
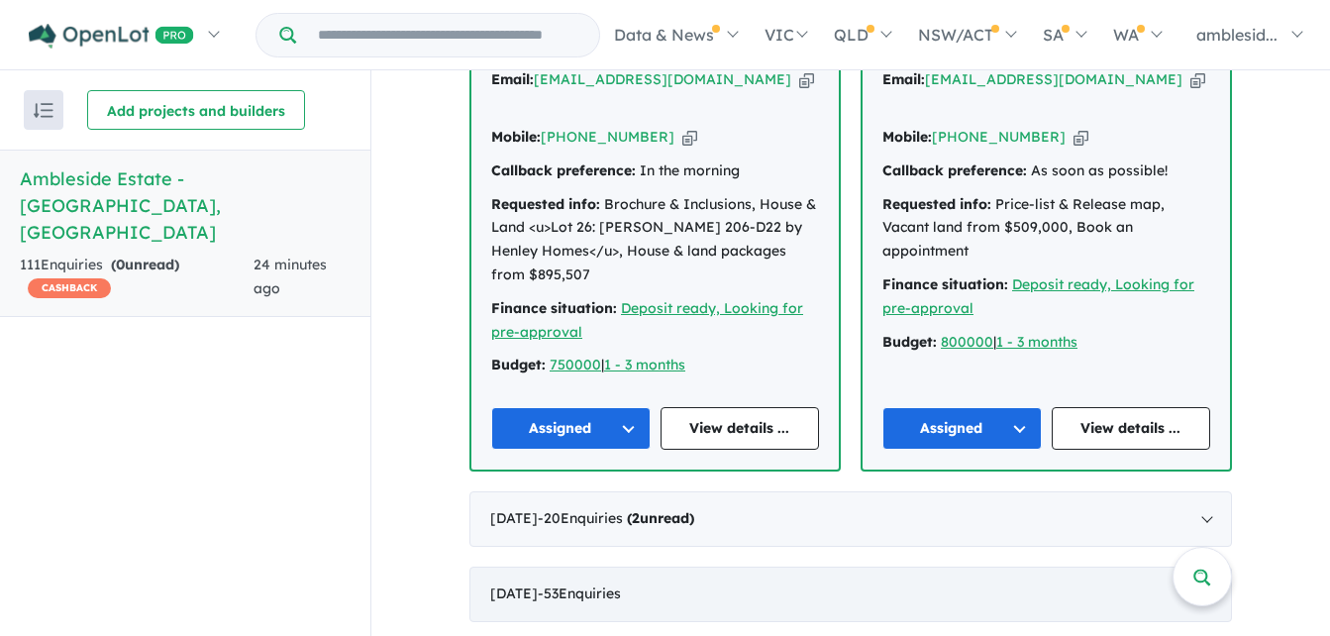
scroll to position [1749, 0]
click at [1203, 490] on div "[DATE] - 20 Enquir ies ( 2 unread)" at bounding box center [851, 517] width 763 height 55
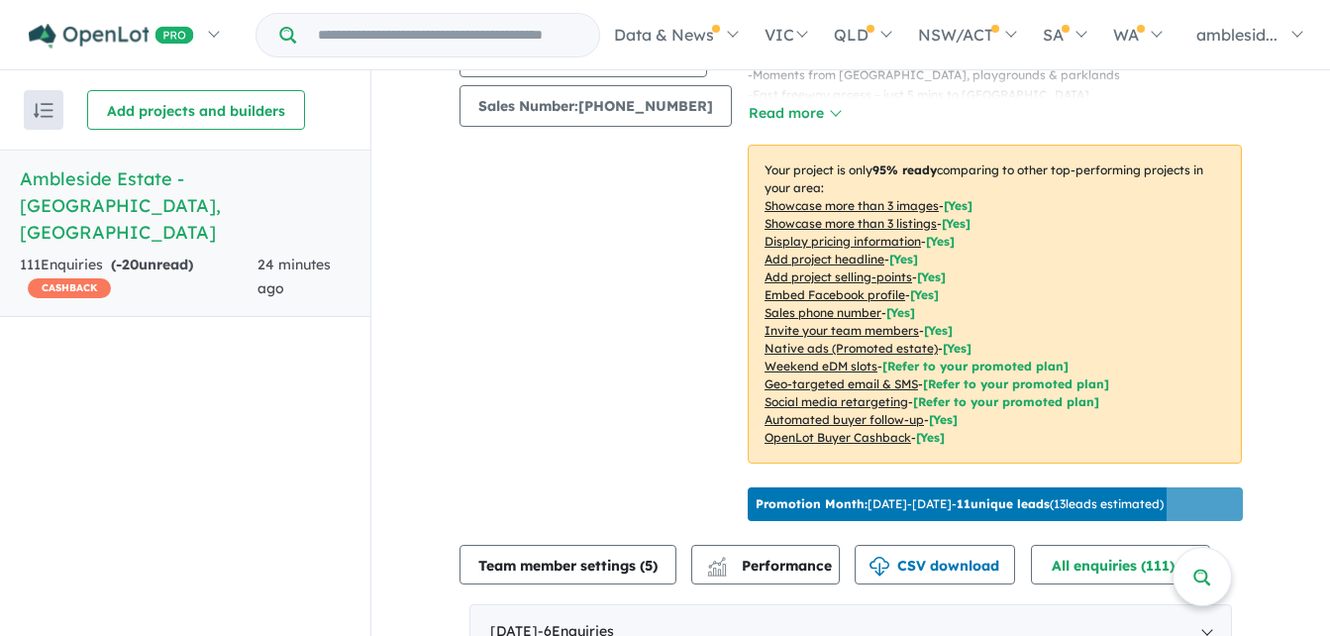
scroll to position [222, 0]
